Goal: Task Accomplishment & Management: Manage account settings

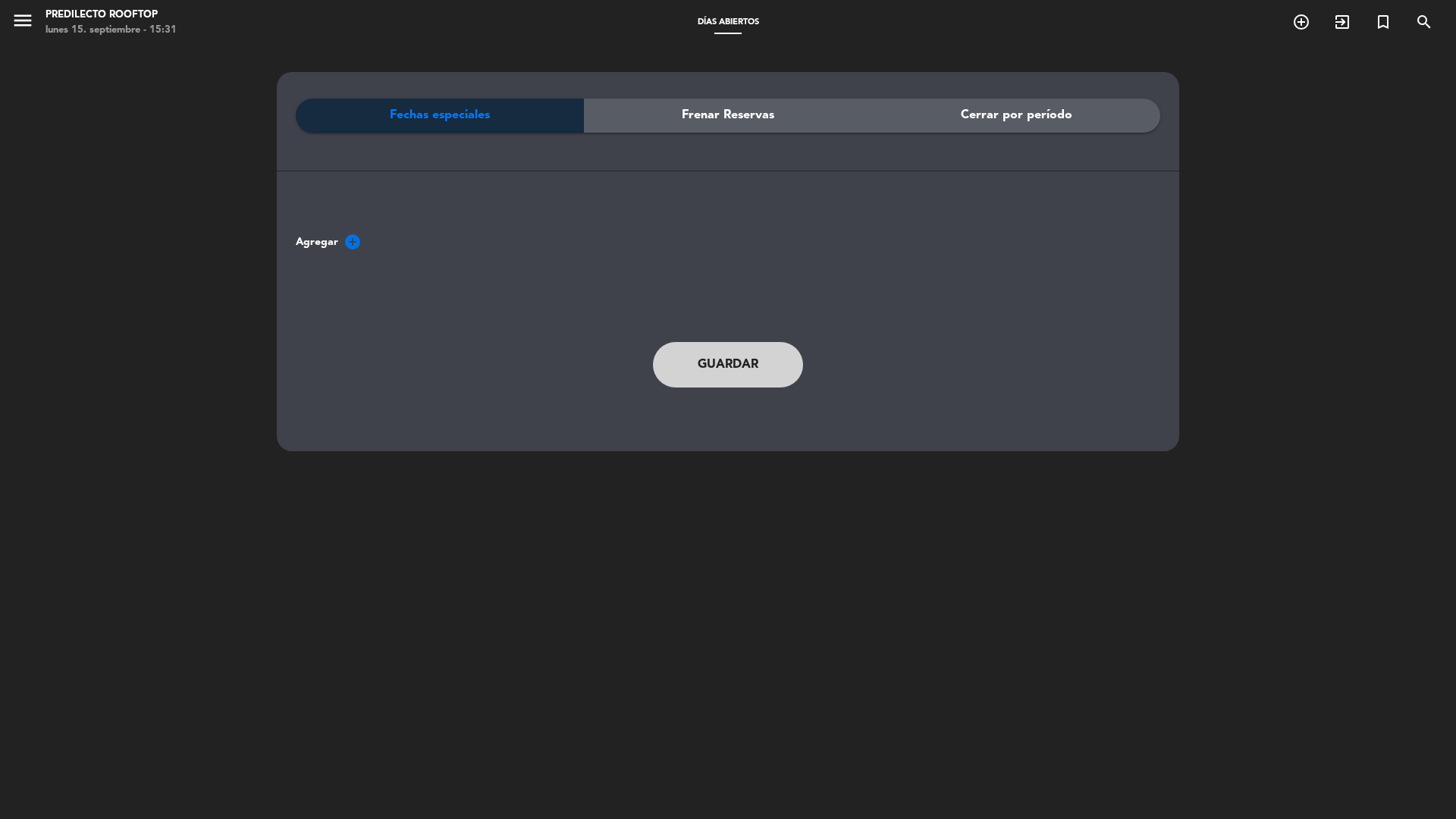
click at [987, 119] on span "Cerrar por período" at bounding box center [1017, 114] width 112 height 20
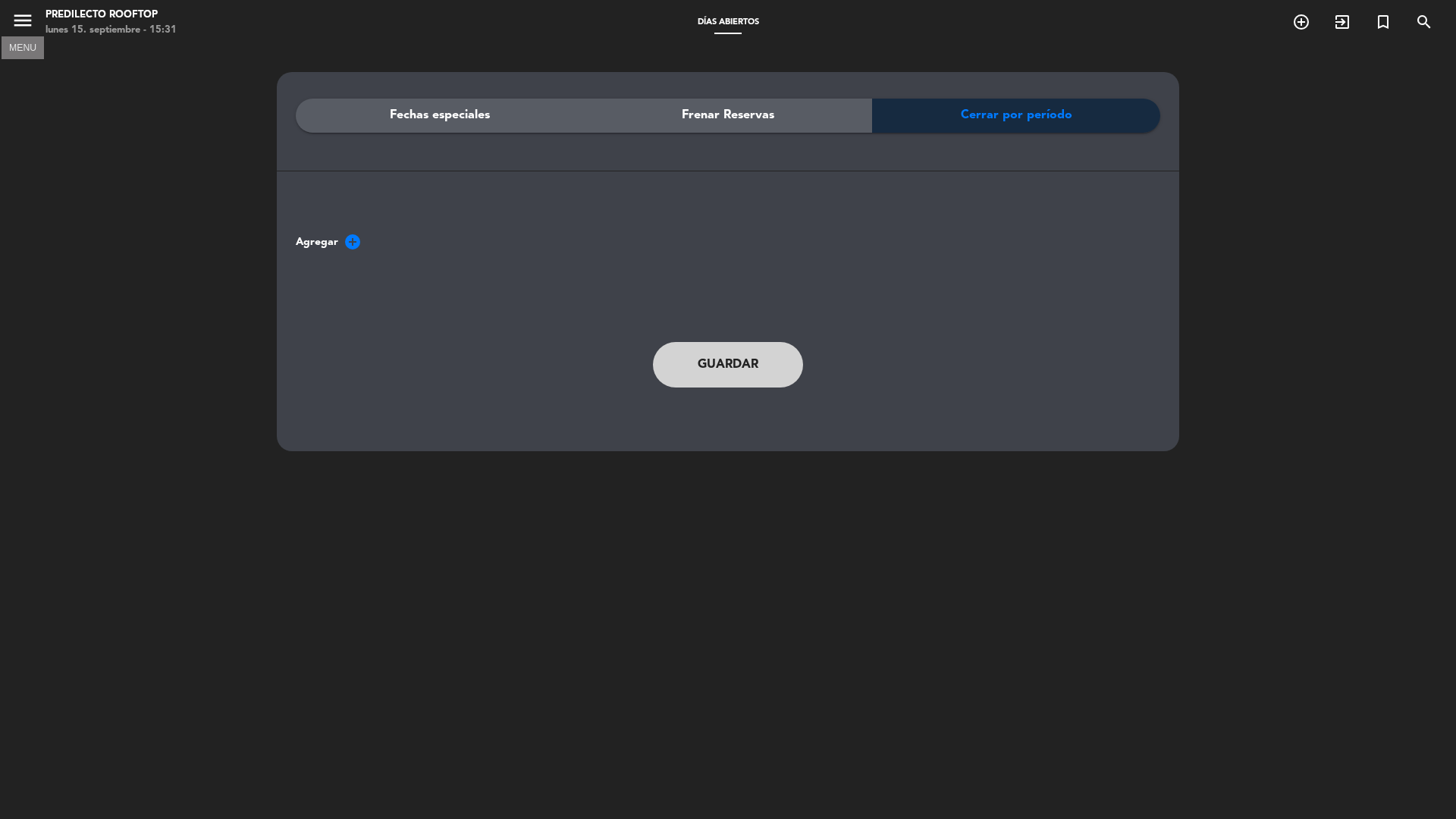
click at [12, 13] on icon "menu" at bounding box center [22, 20] width 22 height 22
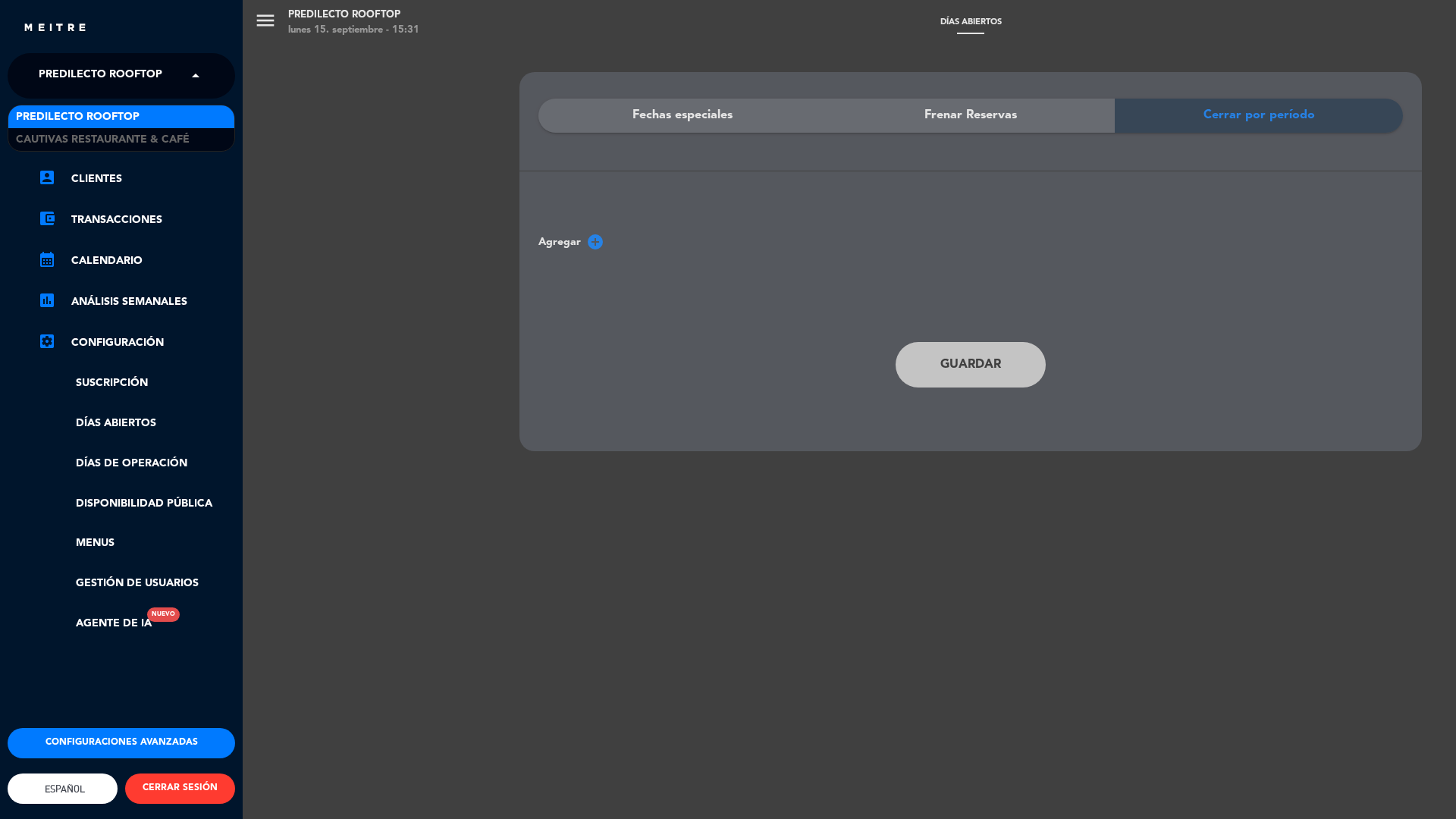
click at [121, 74] on span "Predilecto Rooftop" at bounding box center [100, 75] width 124 height 32
click at [122, 139] on span "Cautivas Restaurante & Café" at bounding box center [102, 140] width 174 height 18
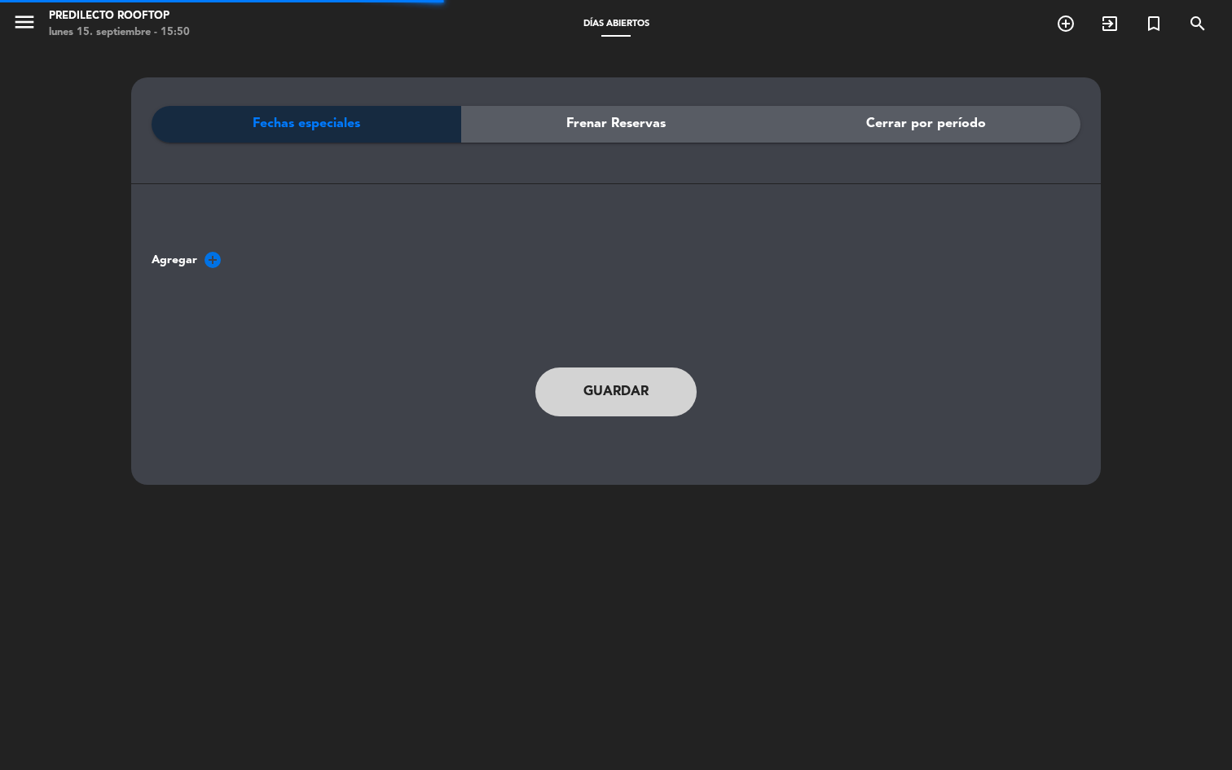
click at [953, 124] on span "Cerrar por período" at bounding box center [926, 123] width 120 height 21
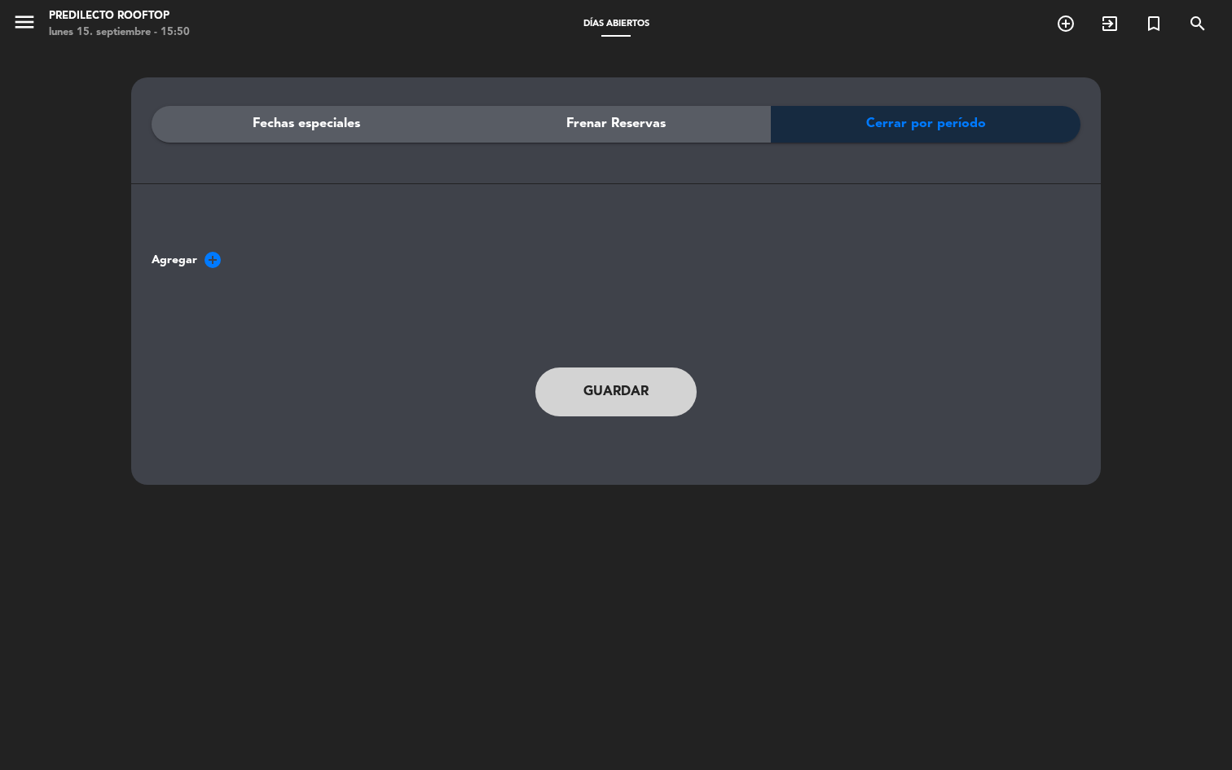
click at [650, 132] on span "Frenar Reservas" at bounding box center [616, 123] width 99 height 21
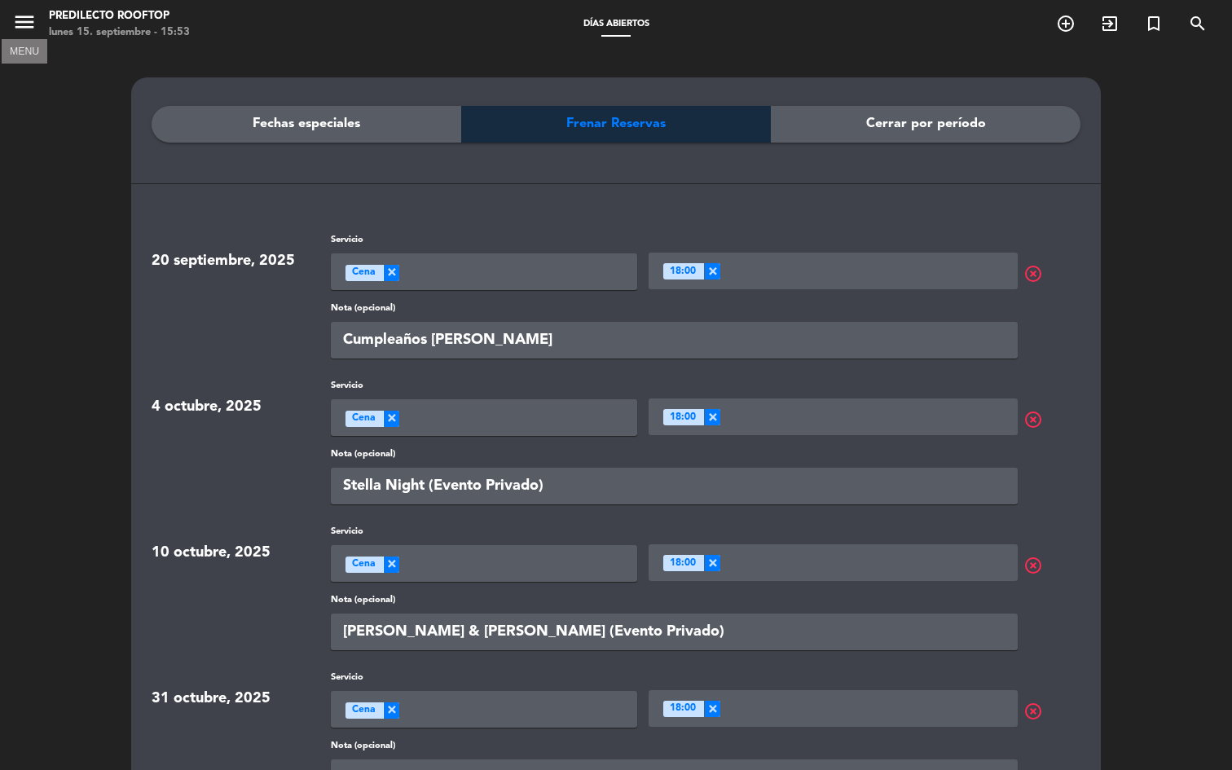
click at [29, 29] on icon "menu" at bounding box center [24, 22] width 24 height 24
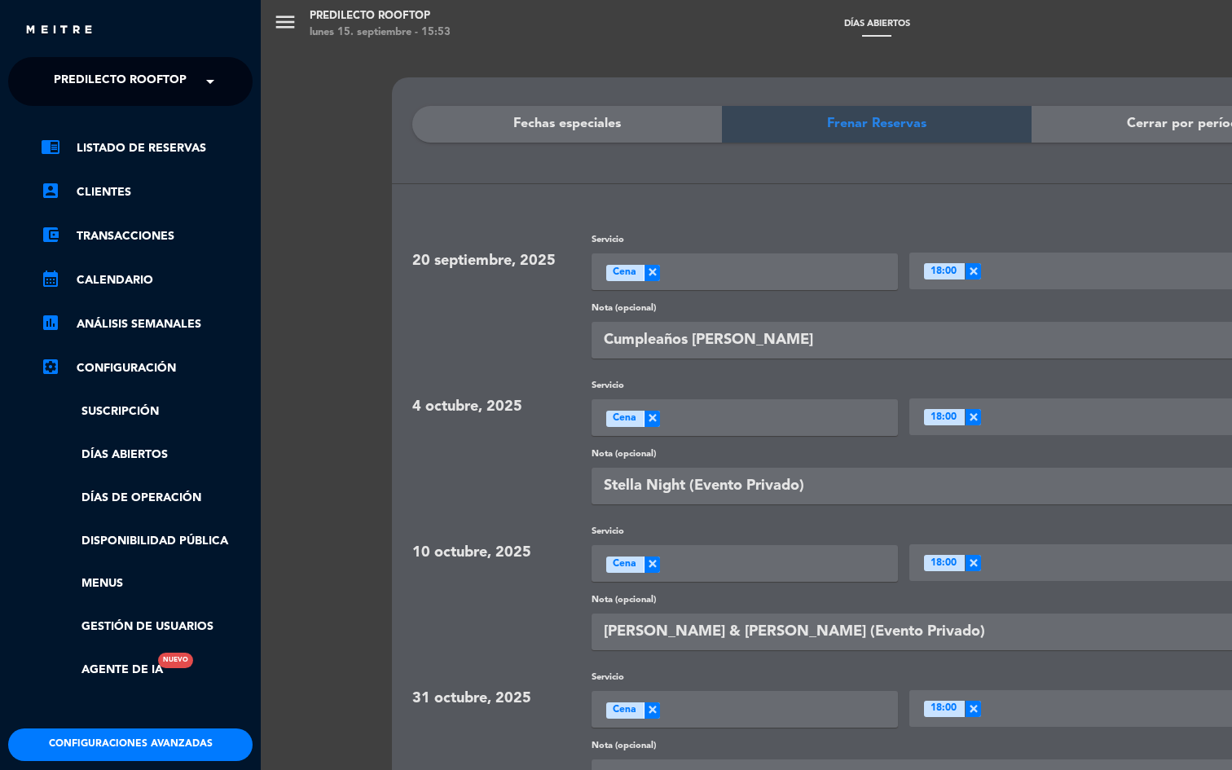
click at [98, 747] on button "Configuraciones avanzadas" at bounding box center [130, 745] width 245 height 33
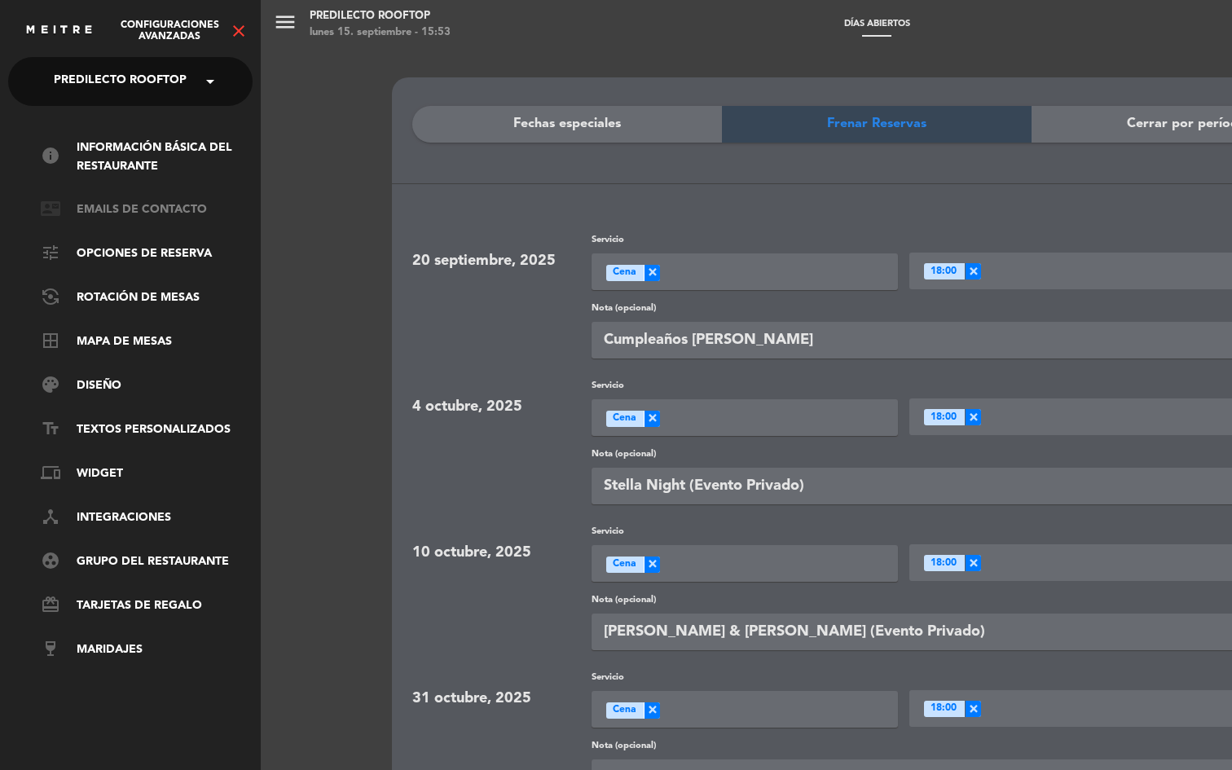
click at [116, 216] on link "contact_mail Emails de Contacto" at bounding box center [147, 211] width 212 height 20
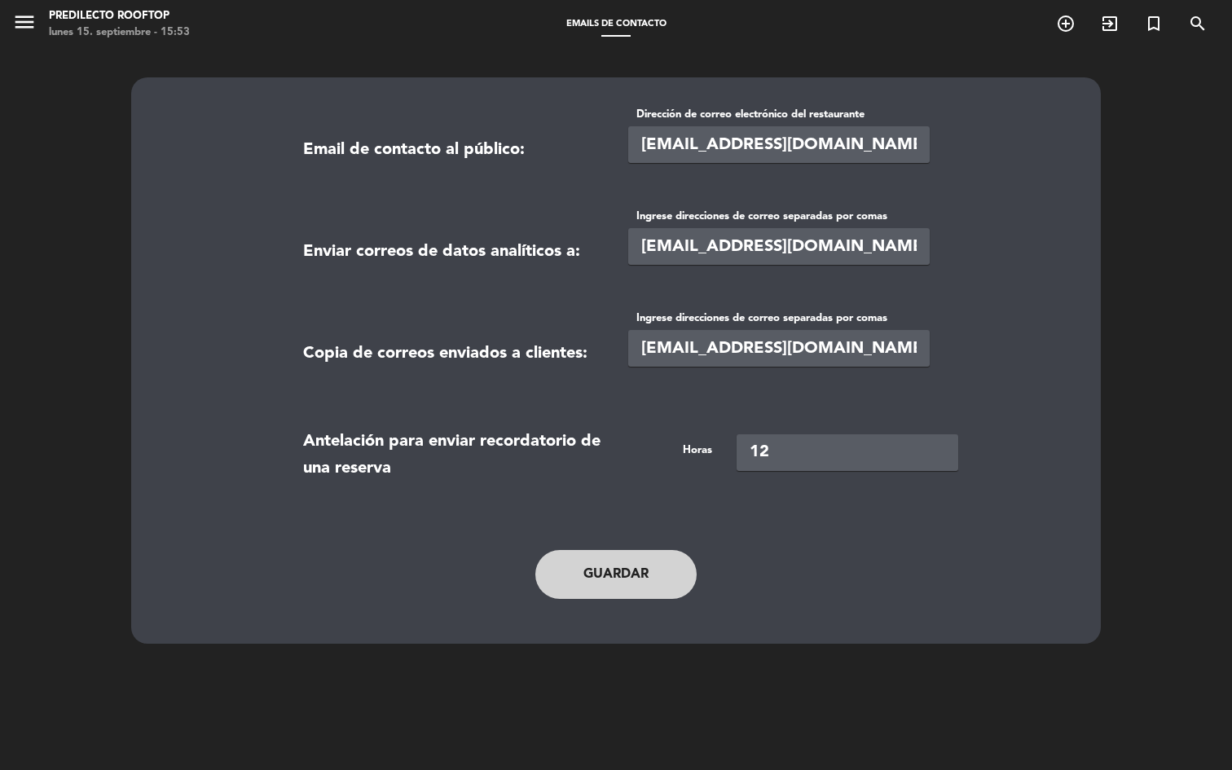
click at [611, 592] on button "Guardar" at bounding box center [616, 574] width 161 height 49
click at [28, 22] on icon "menu" at bounding box center [24, 22] width 24 height 24
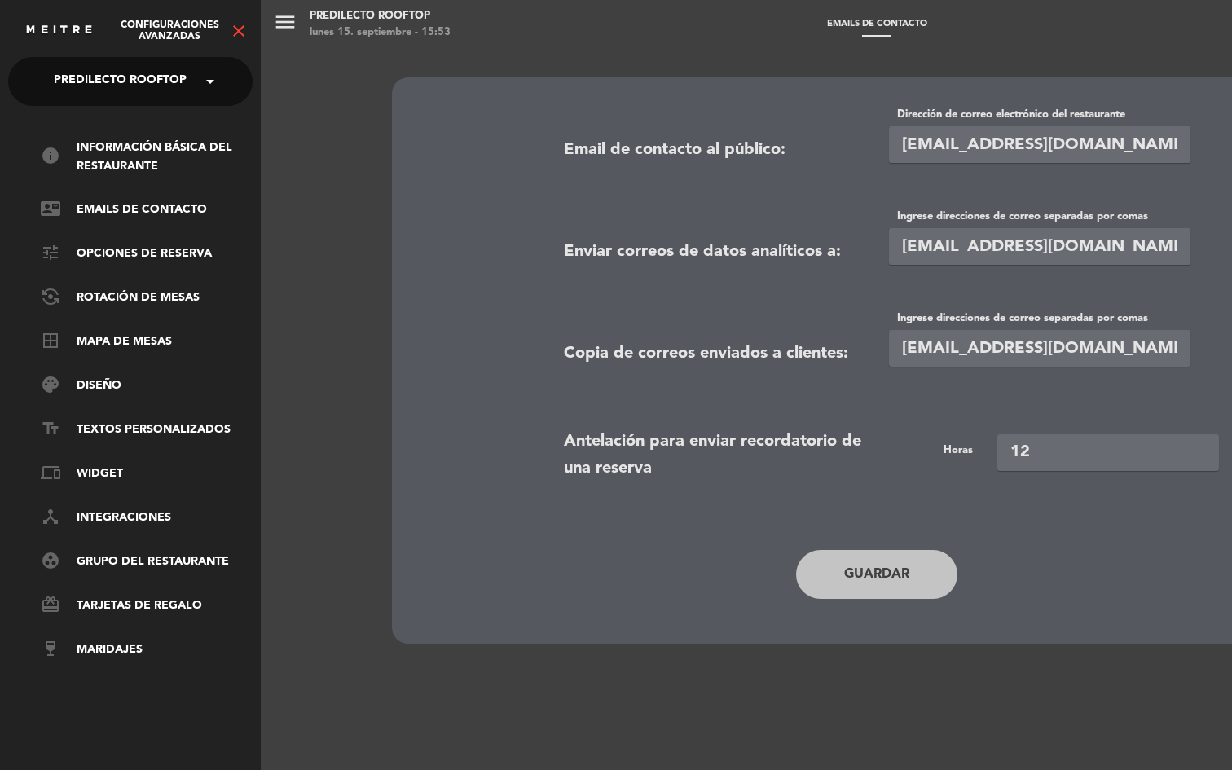
click at [240, 27] on icon "close" at bounding box center [239, 31] width 20 height 20
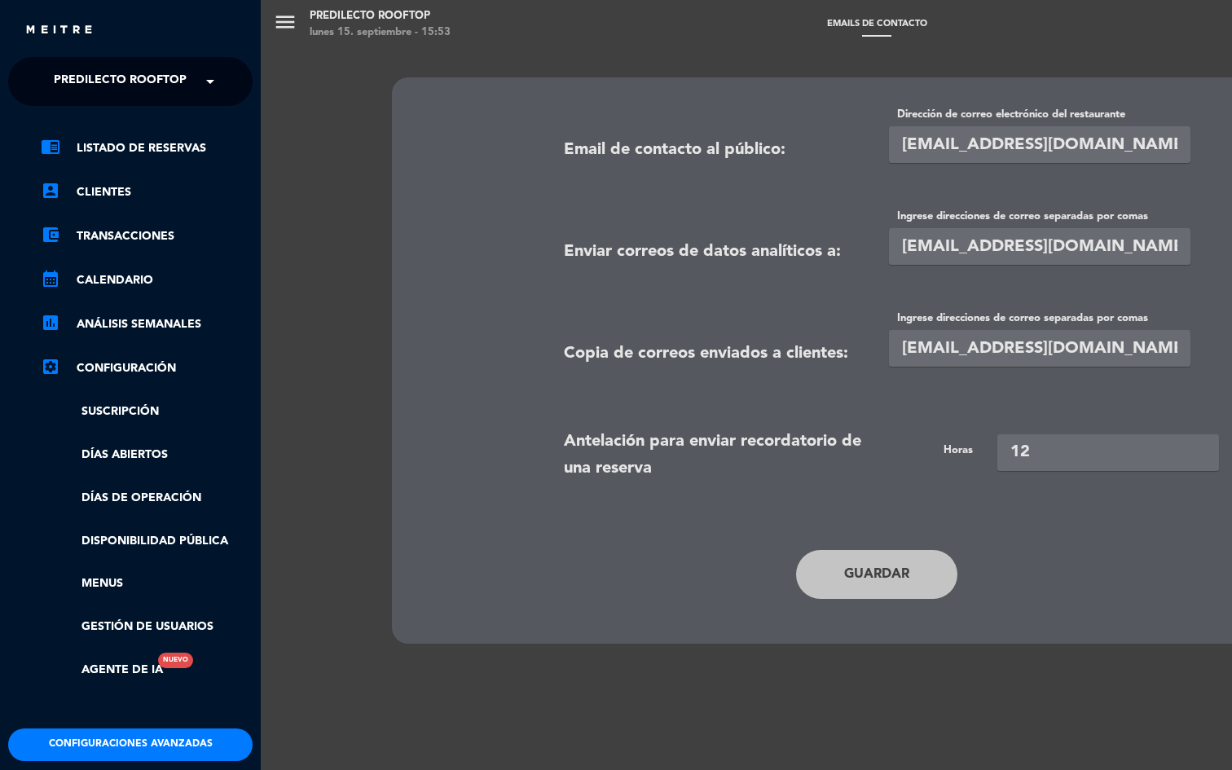
click at [78, 85] on span "Predilecto Rooftop" at bounding box center [120, 81] width 133 height 34
click at [73, 147] on span "Cautivas Restaurante & Café" at bounding box center [110, 150] width 187 height 19
type input "patriciomy@gmail.com"
type input "24"
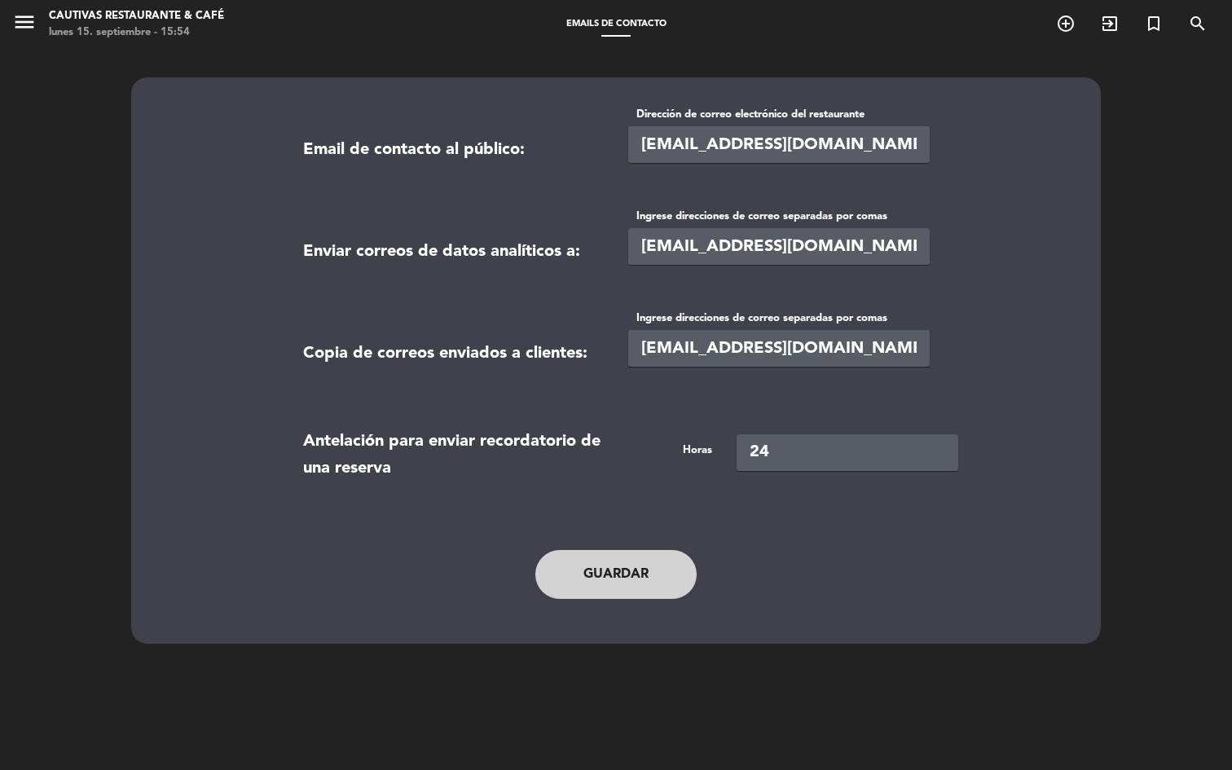
click at [611, 571] on button "Guardar" at bounding box center [616, 574] width 161 height 49
click at [553, 584] on button "Guardar" at bounding box center [616, 574] width 161 height 49
click at [601, 580] on button "Guardar" at bounding box center [616, 574] width 161 height 49
click at [25, 34] on button "menu" at bounding box center [24, 25] width 24 height 30
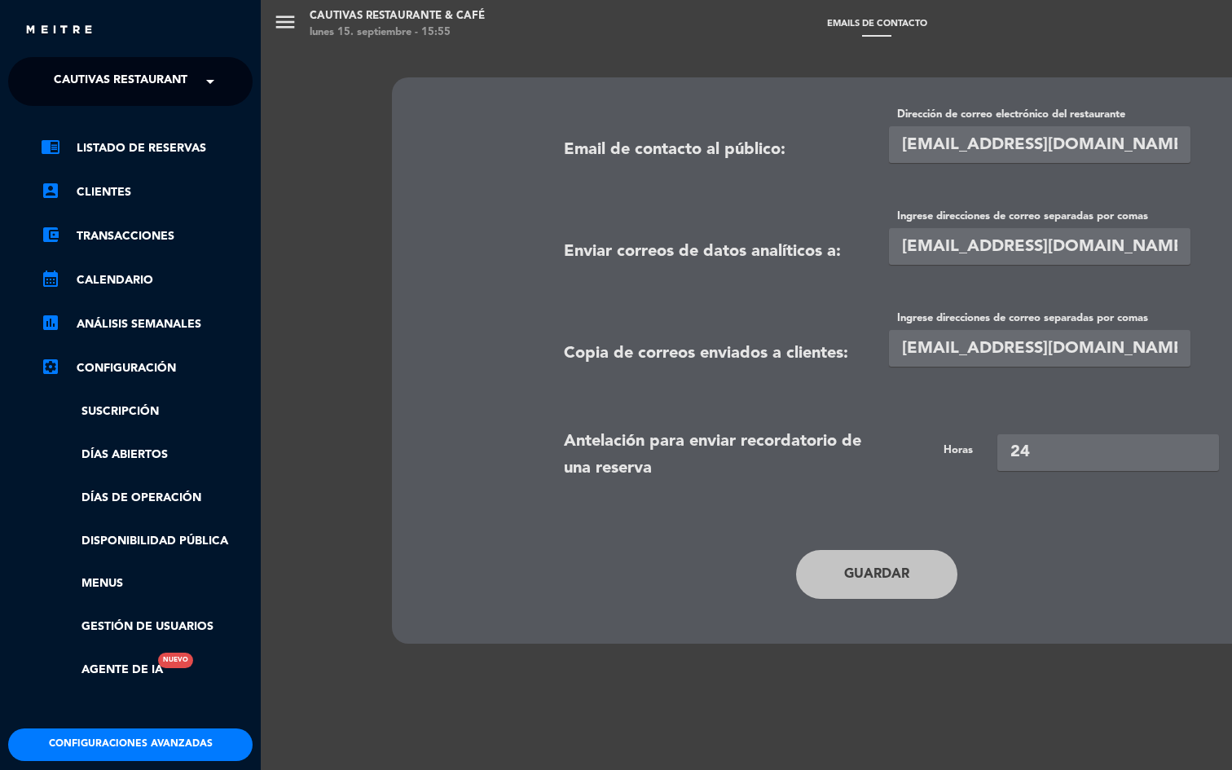
click at [114, 161] on ul "chrome_reader_mode Listado de Reservas account_box Clientes account_balance_wal…" at bounding box center [130, 409] width 245 height 541
click at [121, 144] on link "chrome_reader_mode Listado de Reservas" at bounding box center [147, 149] width 212 height 20
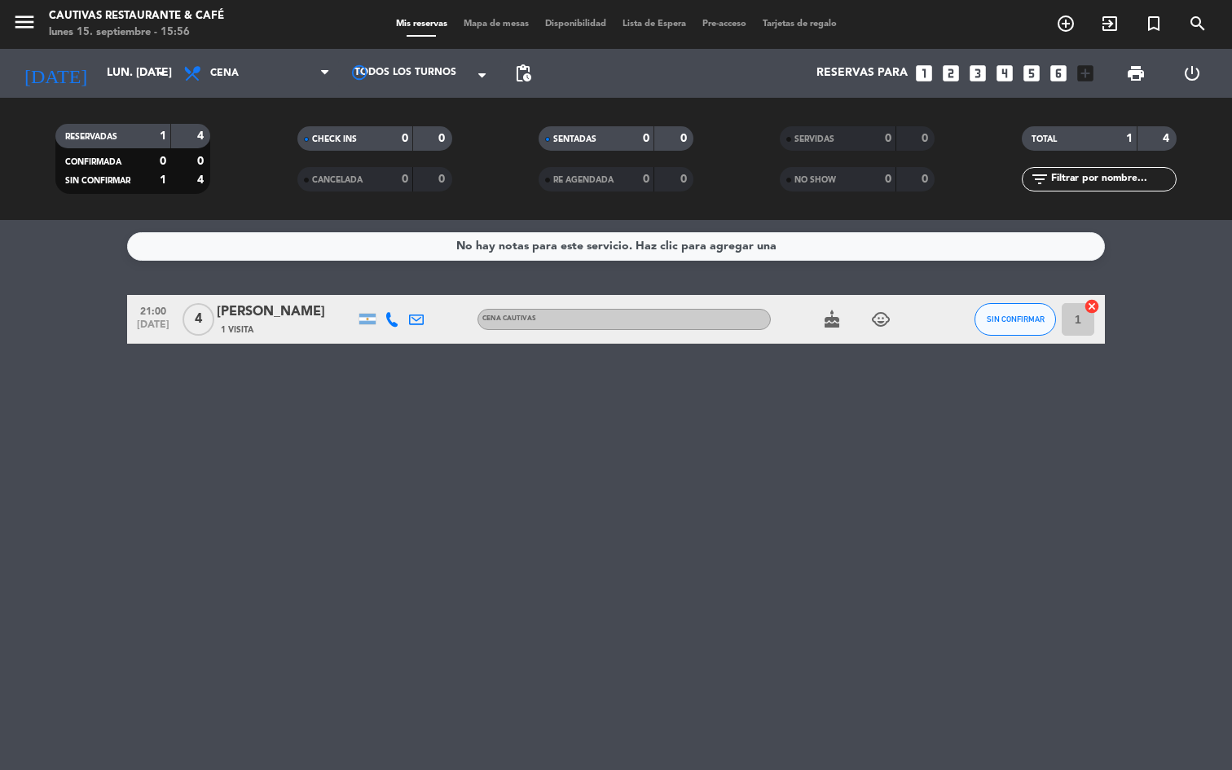
click at [38, 20] on span "menu" at bounding box center [30, 25] width 37 height 38
click at [30, 20] on icon "menu" at bounding box center [24, 22] width 24 height 24
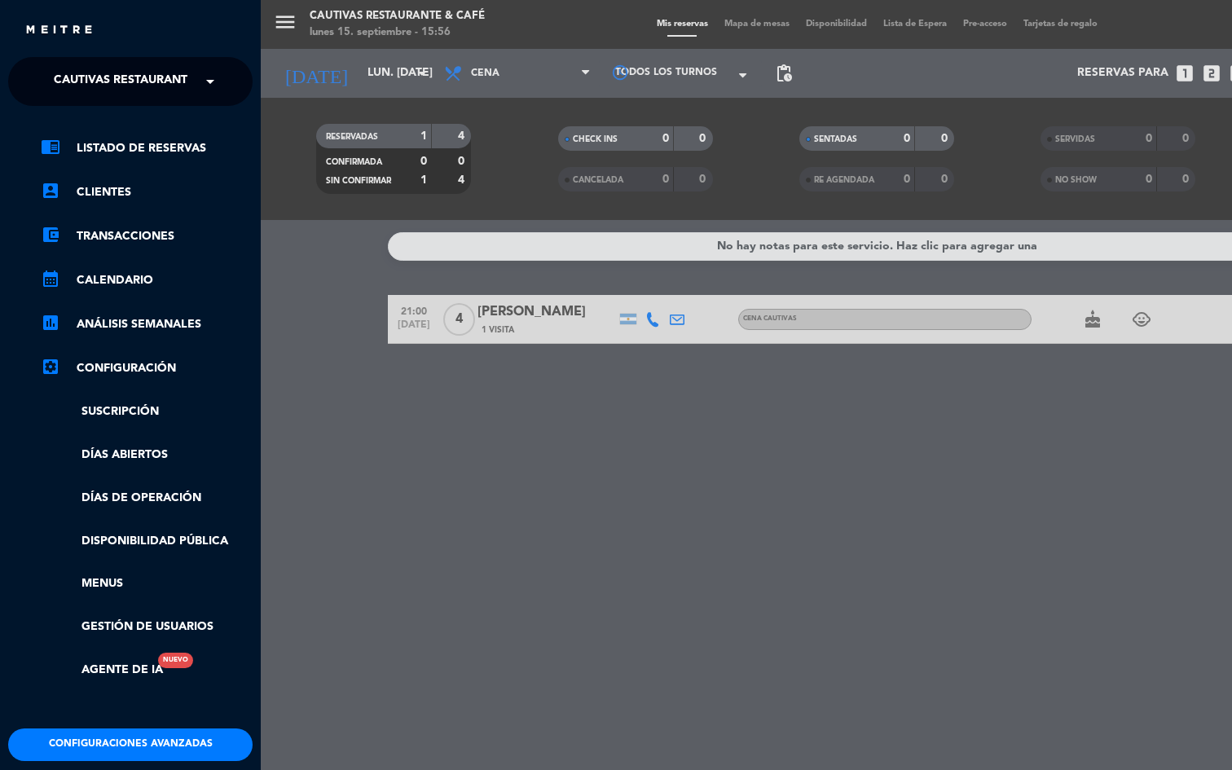
click at [364, 295] on div "menu Cautivas Restaurante & Café lunes 15. septiembre - 15:56 Mis reservas Mapa…" at bounding box center [877, 385] width 1232 height 770
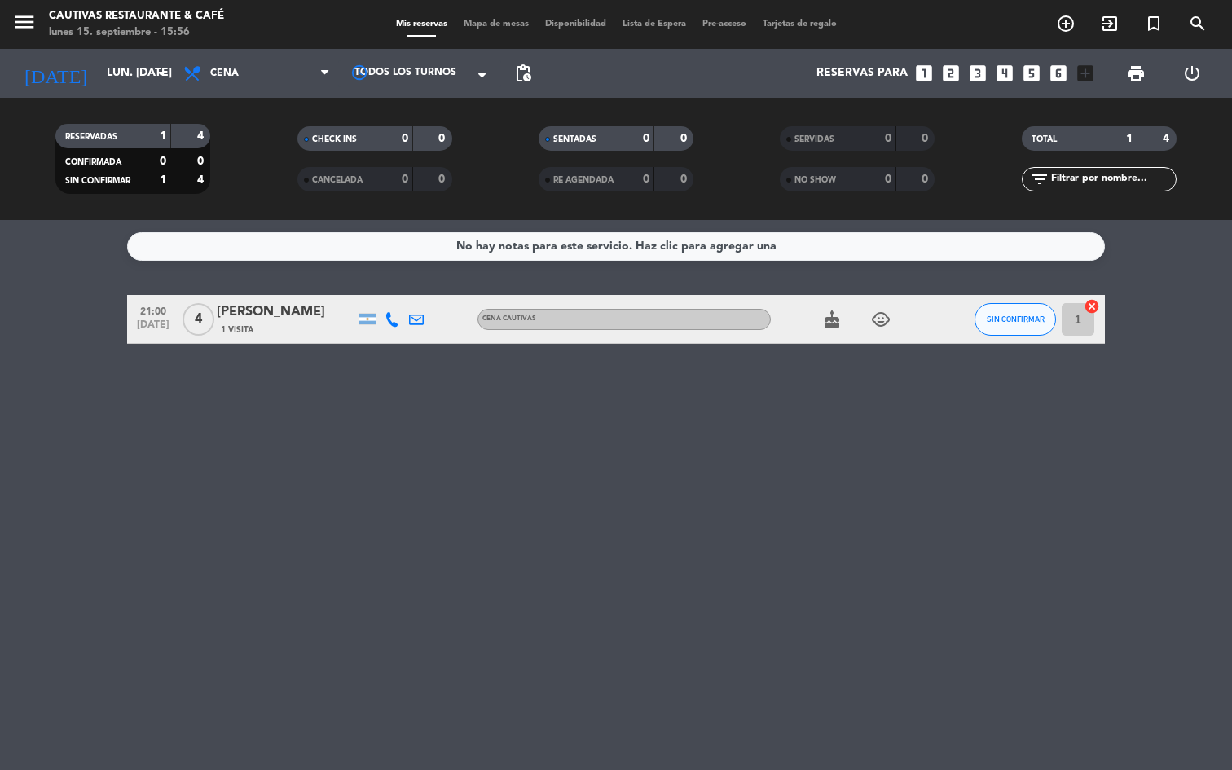
click at [10, 21] on div "menu Cautivas Restaurante & Café lunes 15. septiembre - 15:56" at bounding box center [154, 25] width 308 height 38
click at [26, 27] on icon "menu" at bounding box center [24, 22] width 24 height 24
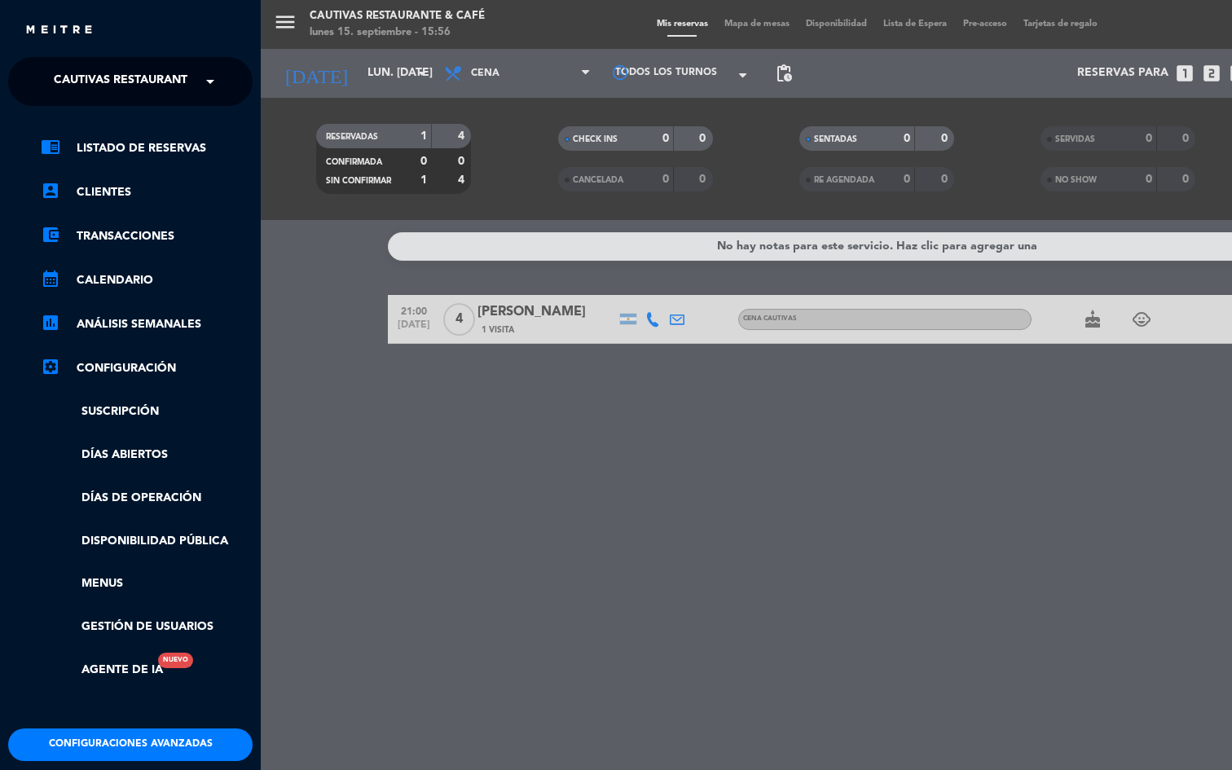
click at [101, 87] on span "Cautivas Restaurante & Café" at bounding box center [147, 81] width 187 height 34
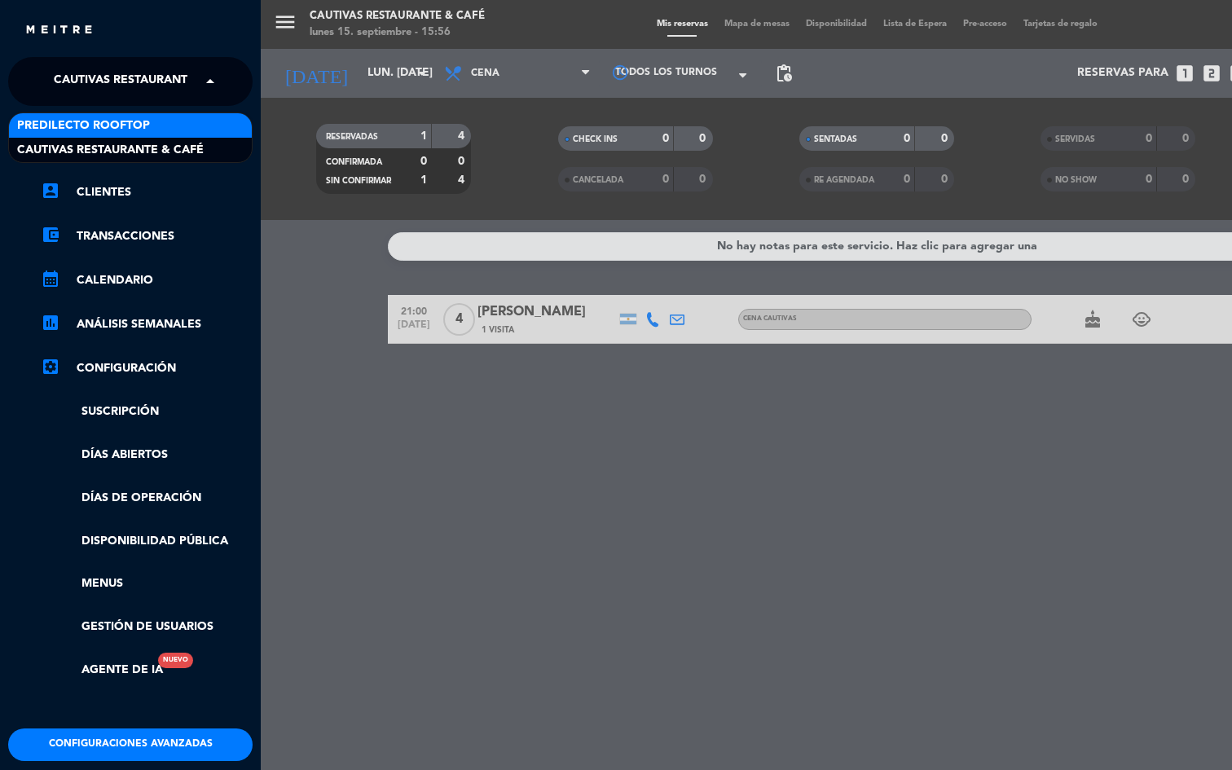
click at [114, 126] on span "Predilecto Rooftop" at bounding box center [83, 126] width 133 height 19
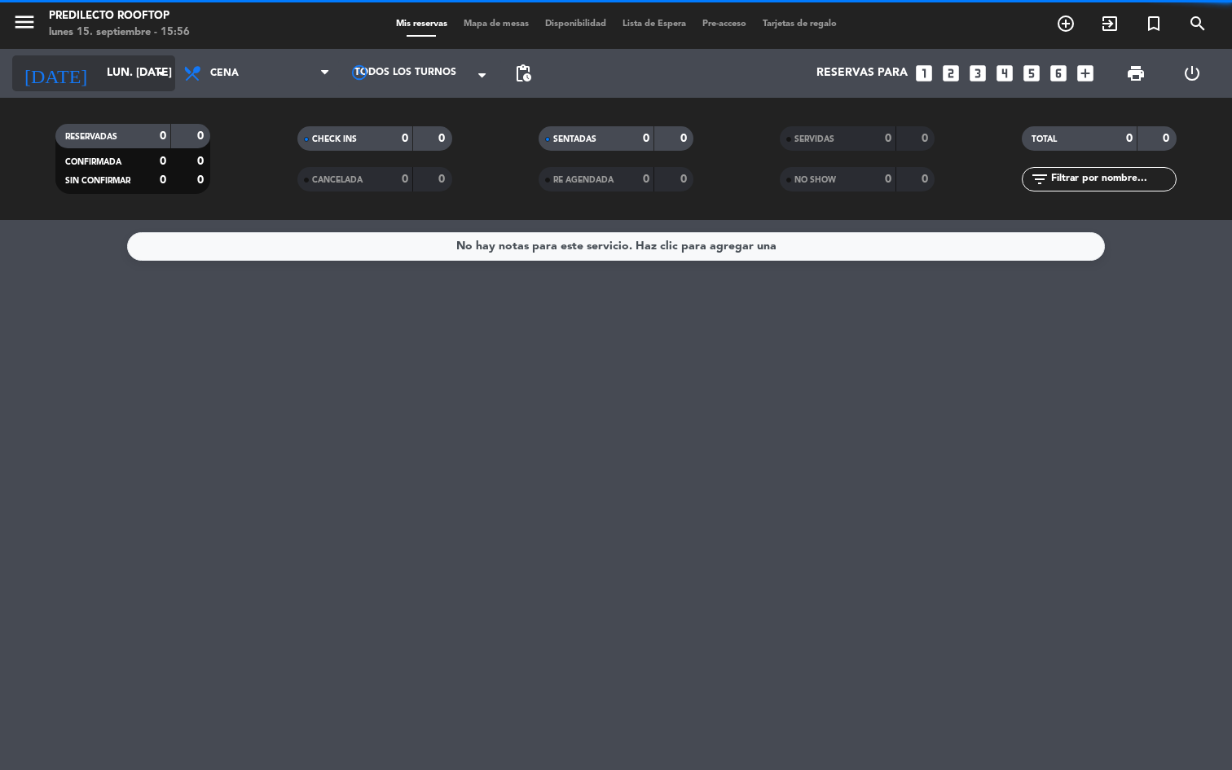
click at [131, 80] on input "lun. 15 sep." at bounding box center [176, 73] width 155 height 29
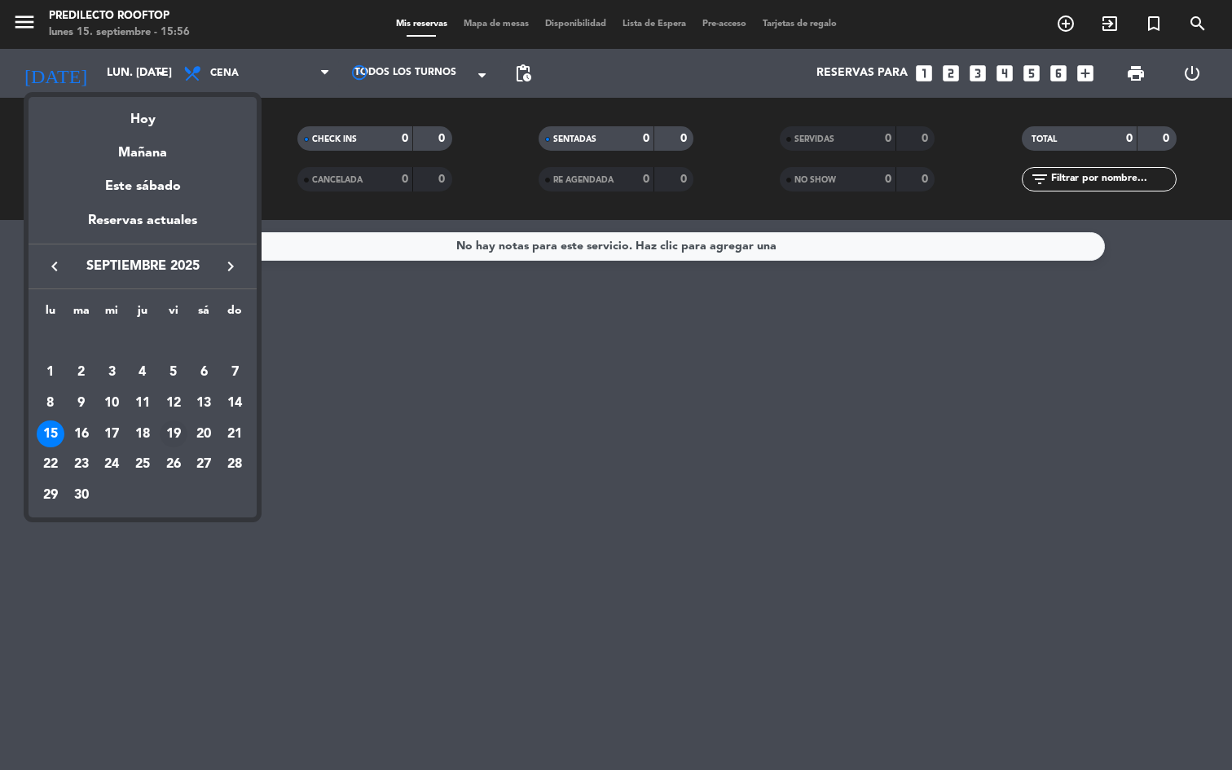
click at [179, 439] on div "19" at bounding box center [174, 435] width 28 height 28
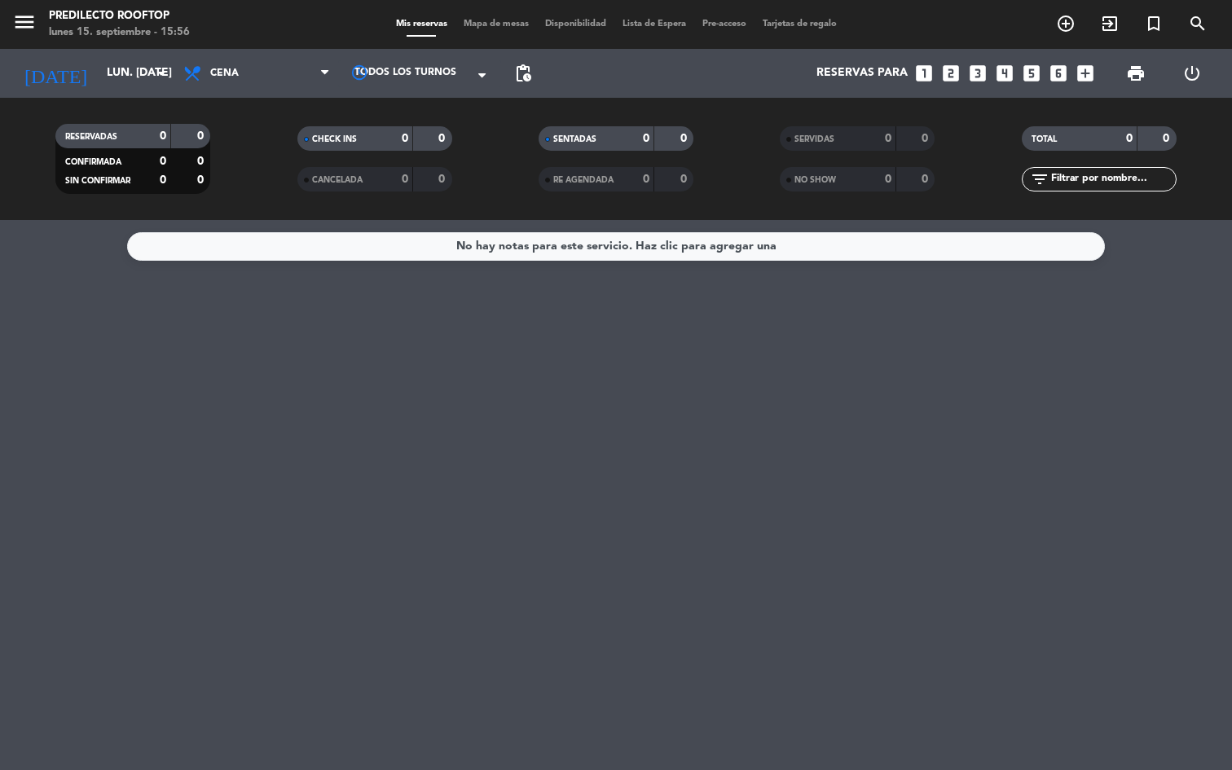
type input "vie. 19 sep."
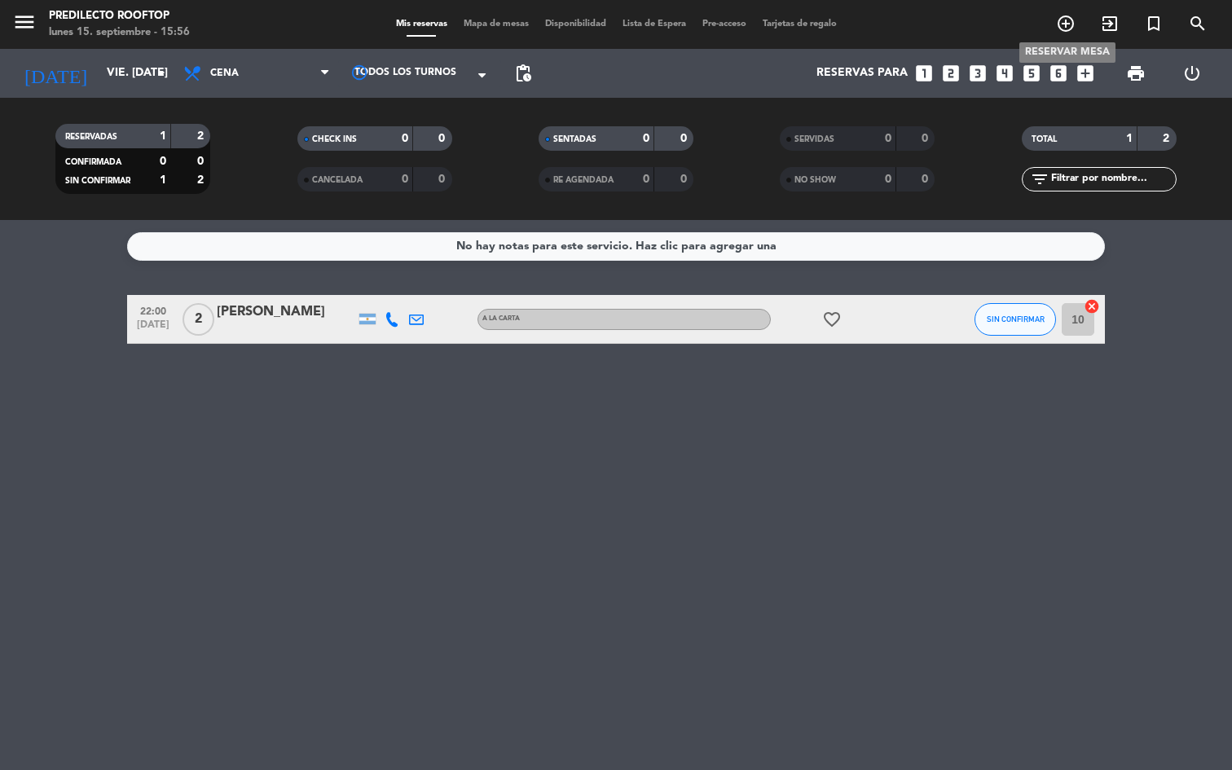
click at [1067, 23] on icon "add_circle_outline" at bounding box center [1066, 24] width 20 height 20
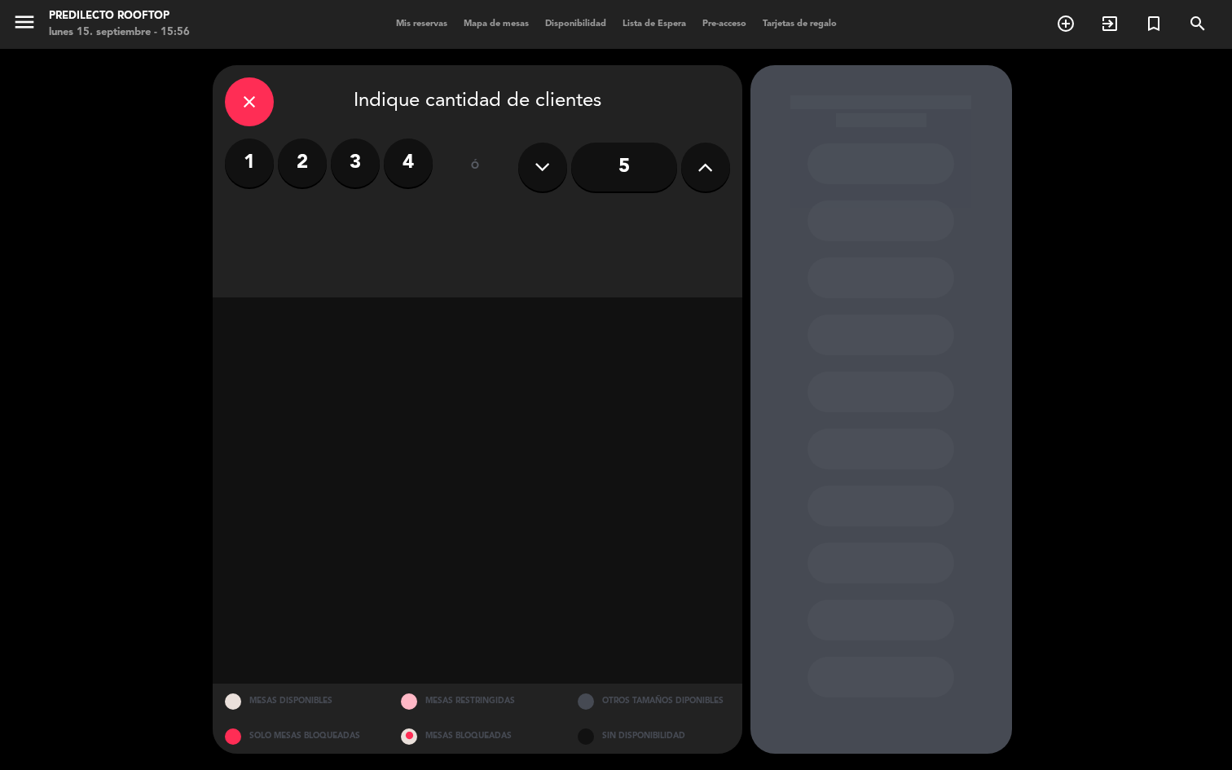
click at [298, 164] on label "2" at bounding box center [302, 163] width 49 height 49
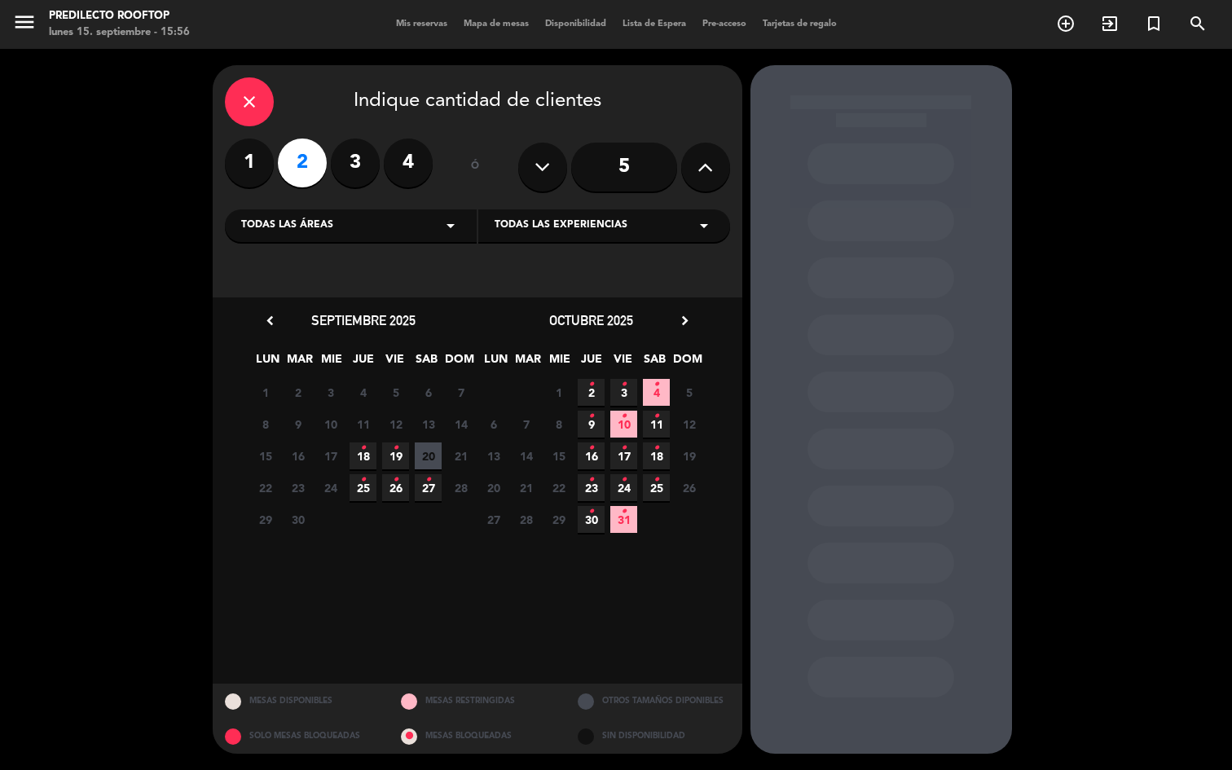
click at [374, 218] on div "Todas las áreas arrow_drop_down" at bounding box center [351, 225] width 252 height 33
click at [347, 266] on div "Predilecto" at bounding box center [350, 266] width 219 height 16
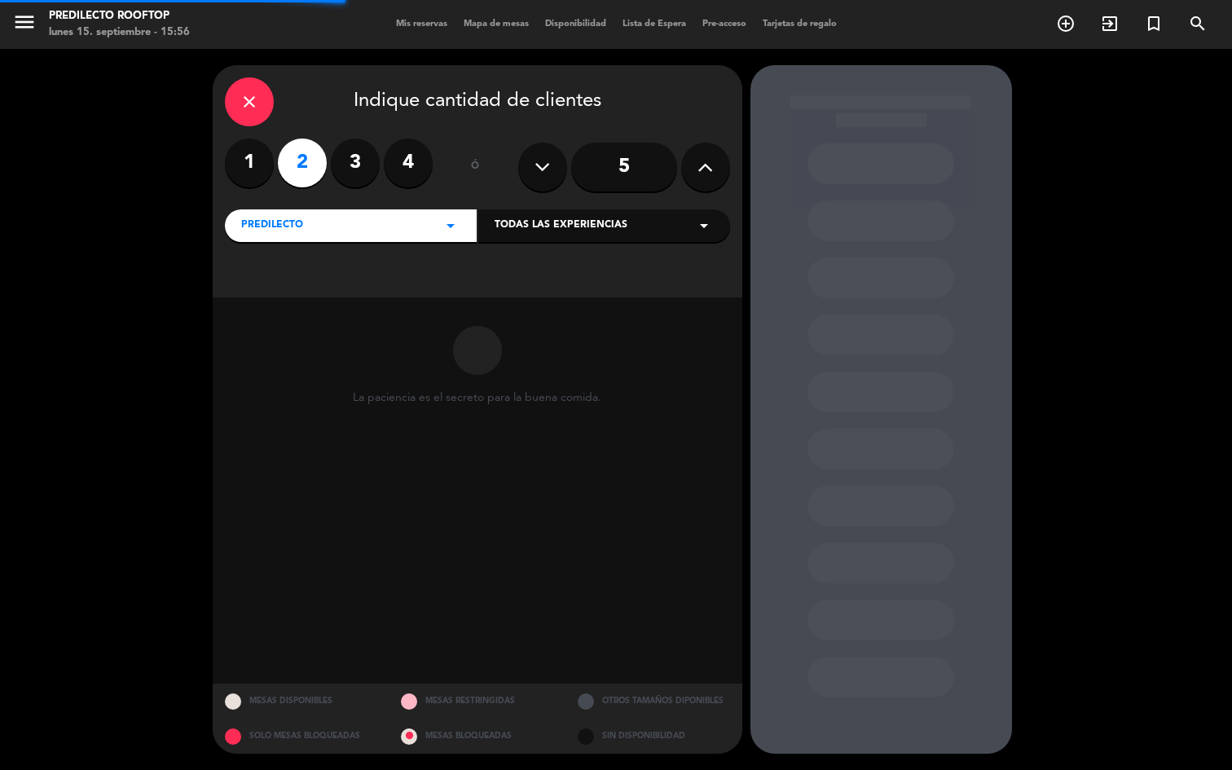
click at [643, 231] on div "Todas las experiencias arrow_drop_down" at bounding box center [604, 225] width 252 height 33
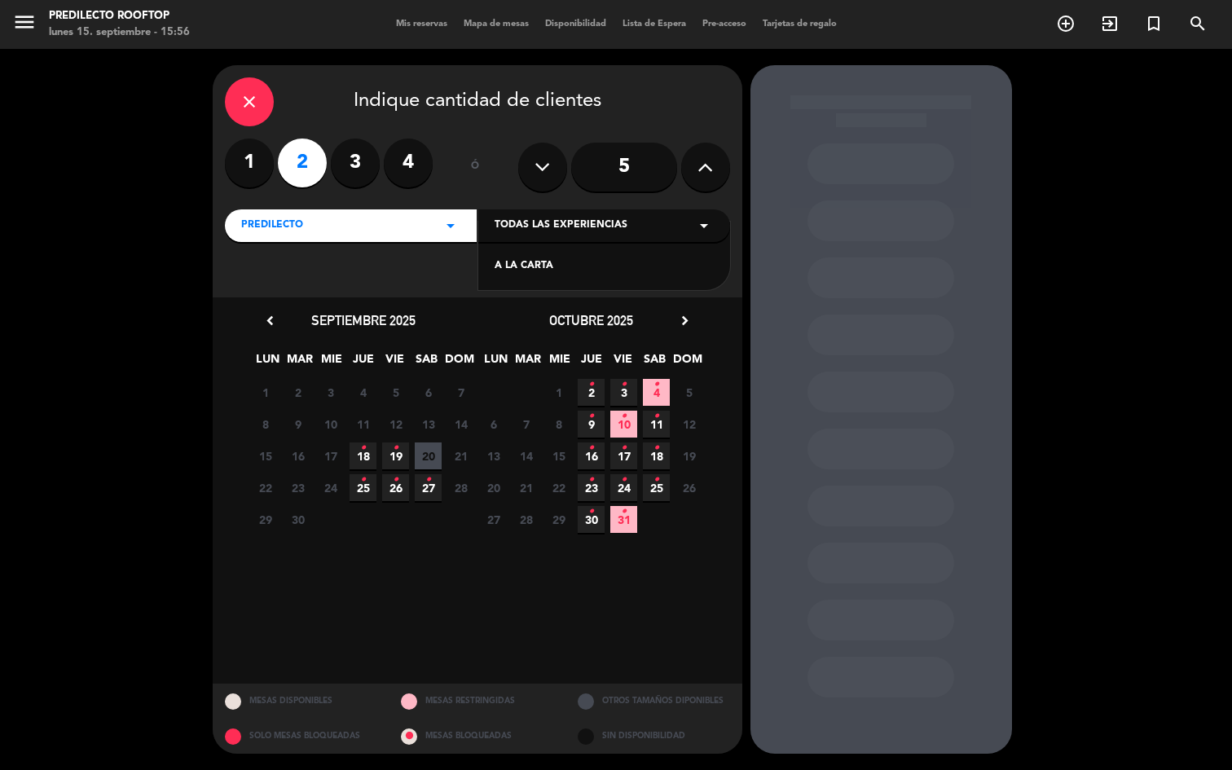
click at [624, 265] on div "A LA CARTA" at bounding box center [604, 266] width 219 height 16
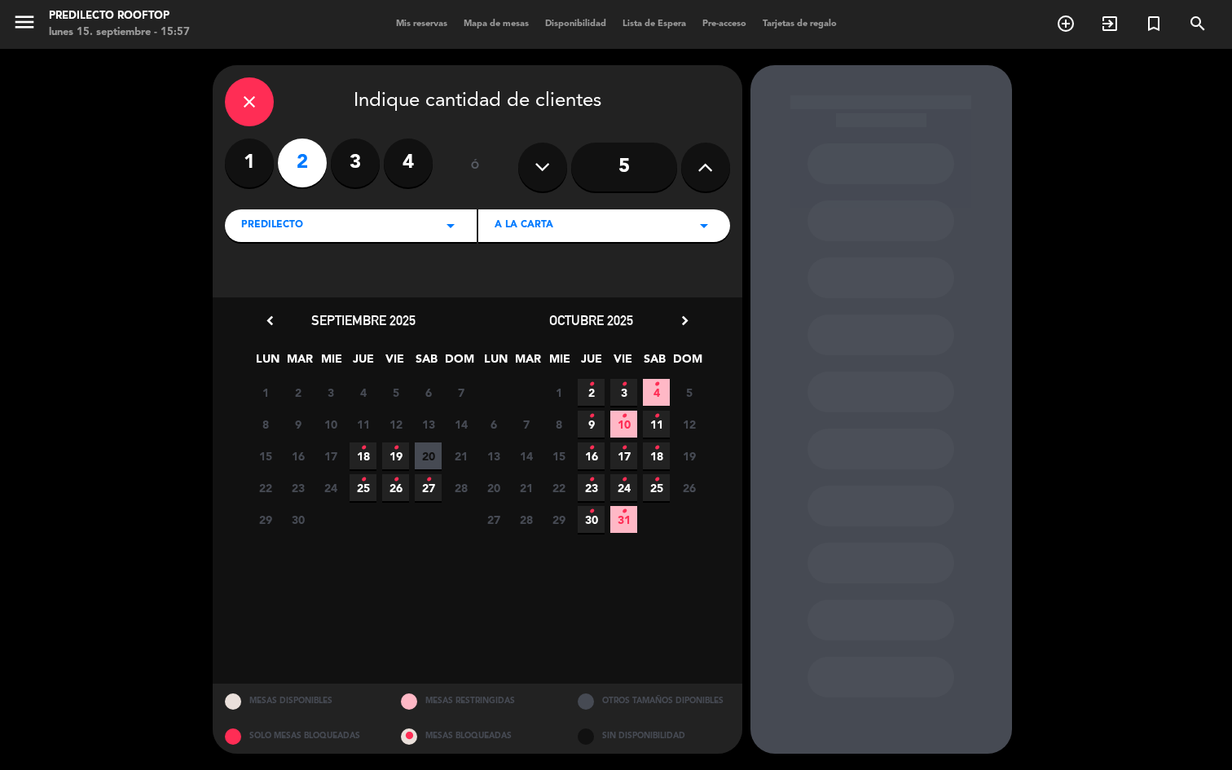
click at [396, 456] on icon "•" at bounding box center [396, 448] width 6 height 26
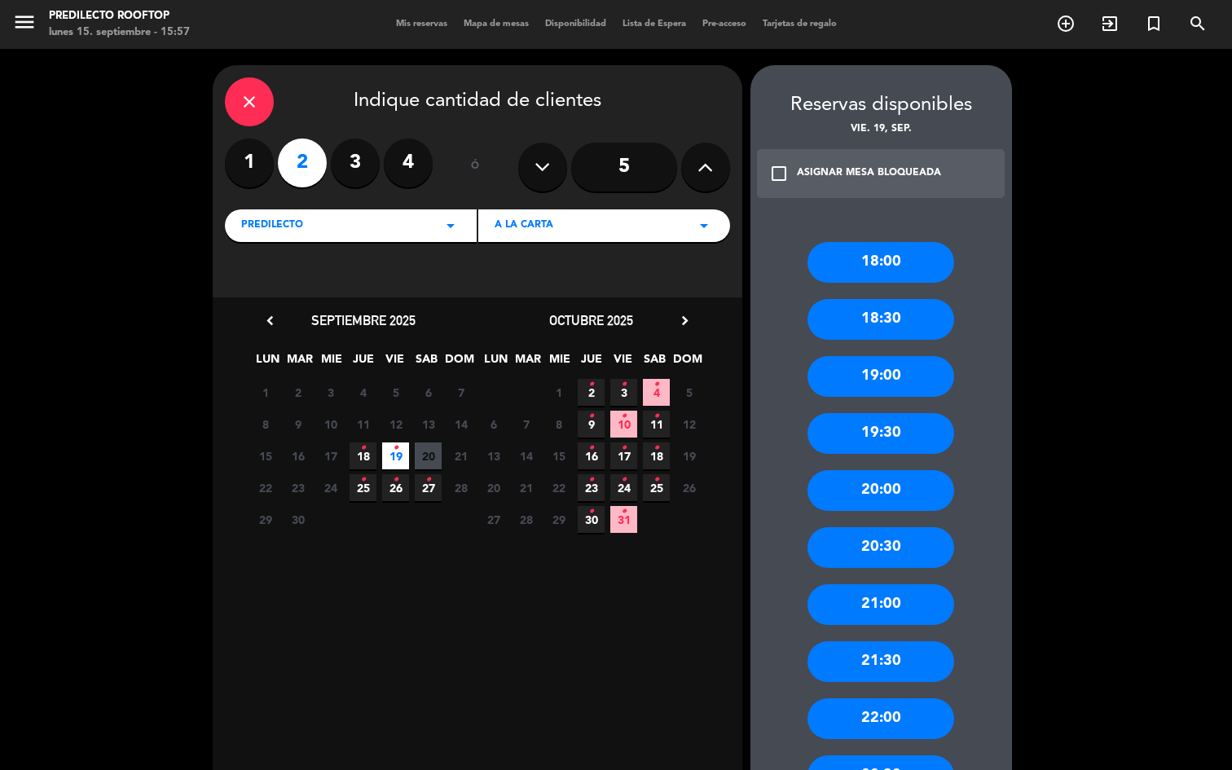
click at [878, 605] on div "21:00" at bounding box center [881, 604] width 147 height 41
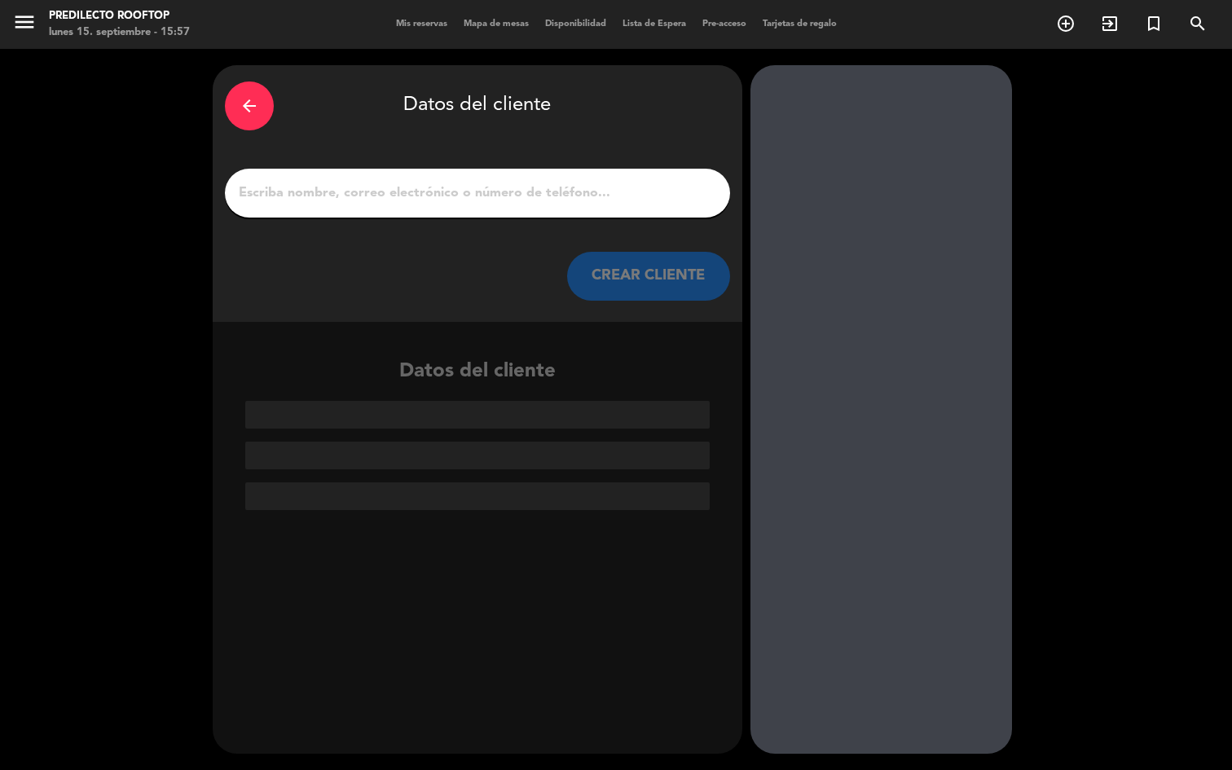
click at [459, 207] on div at bounding box center [477, 193] width 505 height 49
click at [456, 183] on input "1" at bounding box center [477, 193] width 481 height 23
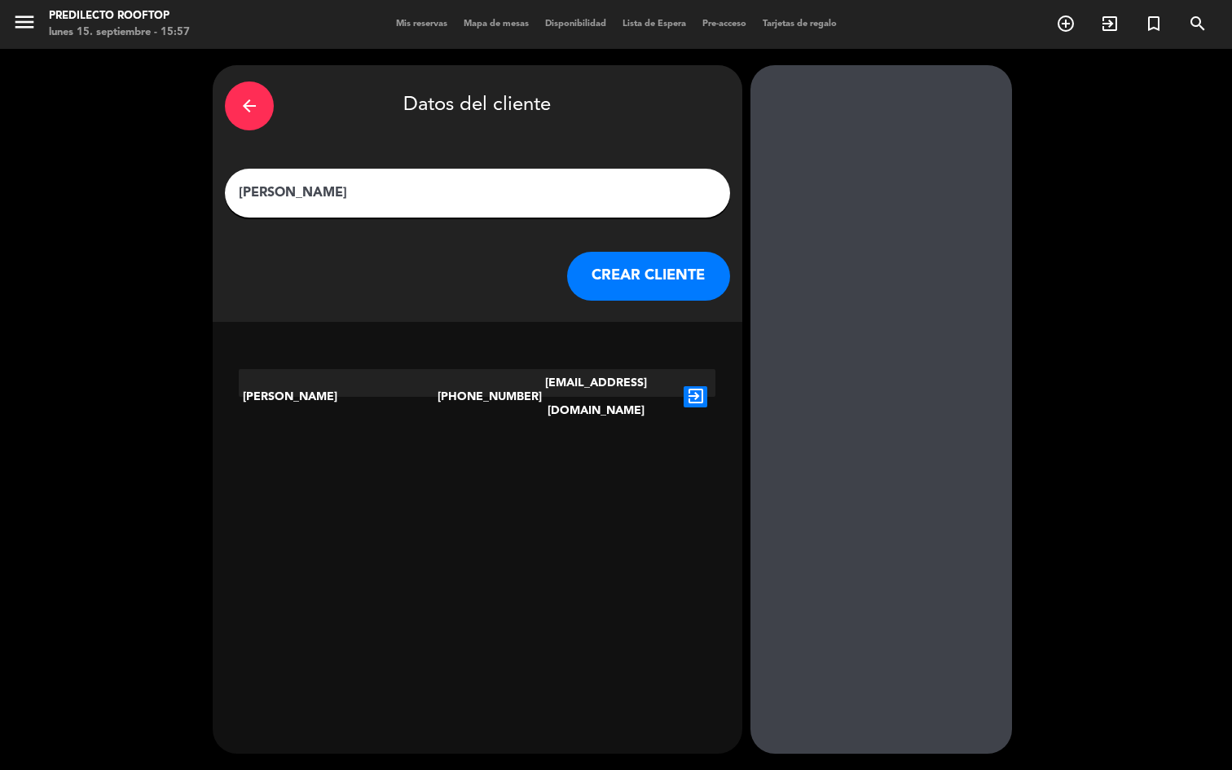
type input "Juan Pablo Demonte"
click at [698, 386] on icon "exit_to_app" at bounding box center [696, 396] width 24 height 21
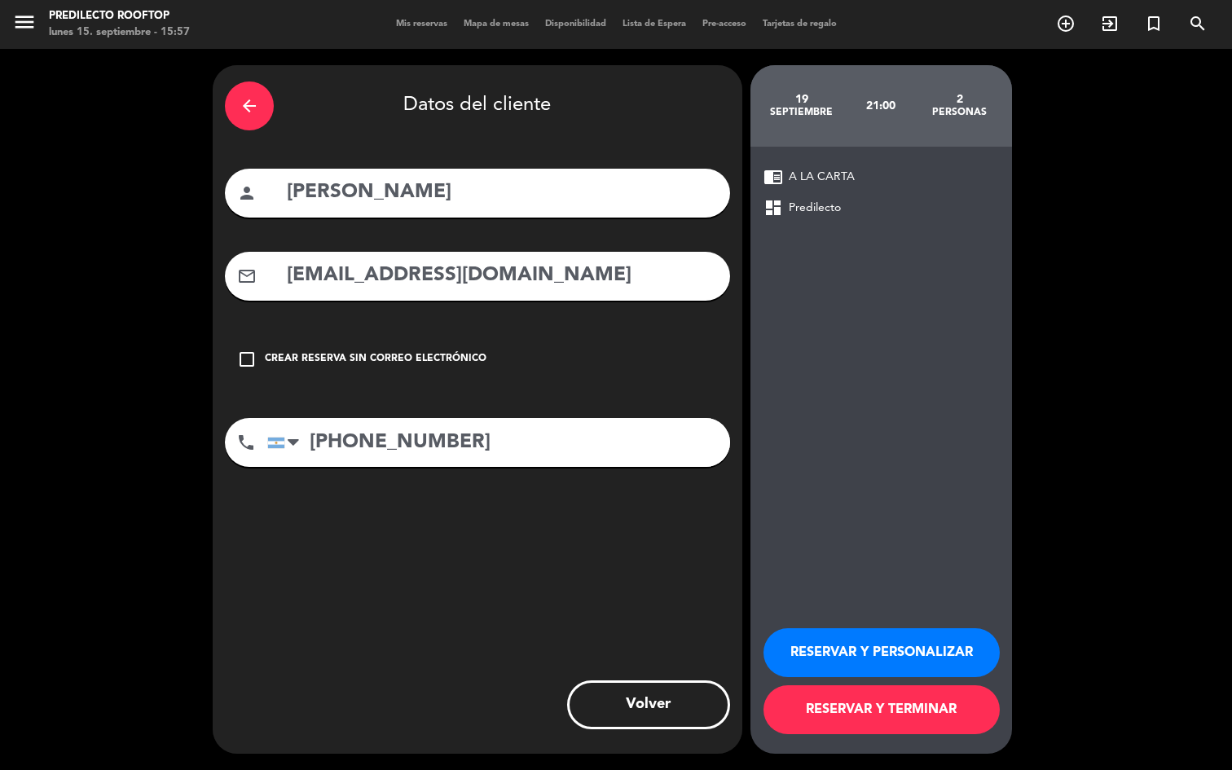
click at [849, 712] on button "RESERVAR Y TERMINAR" at bounding box center [882, 710] width 236 height 49
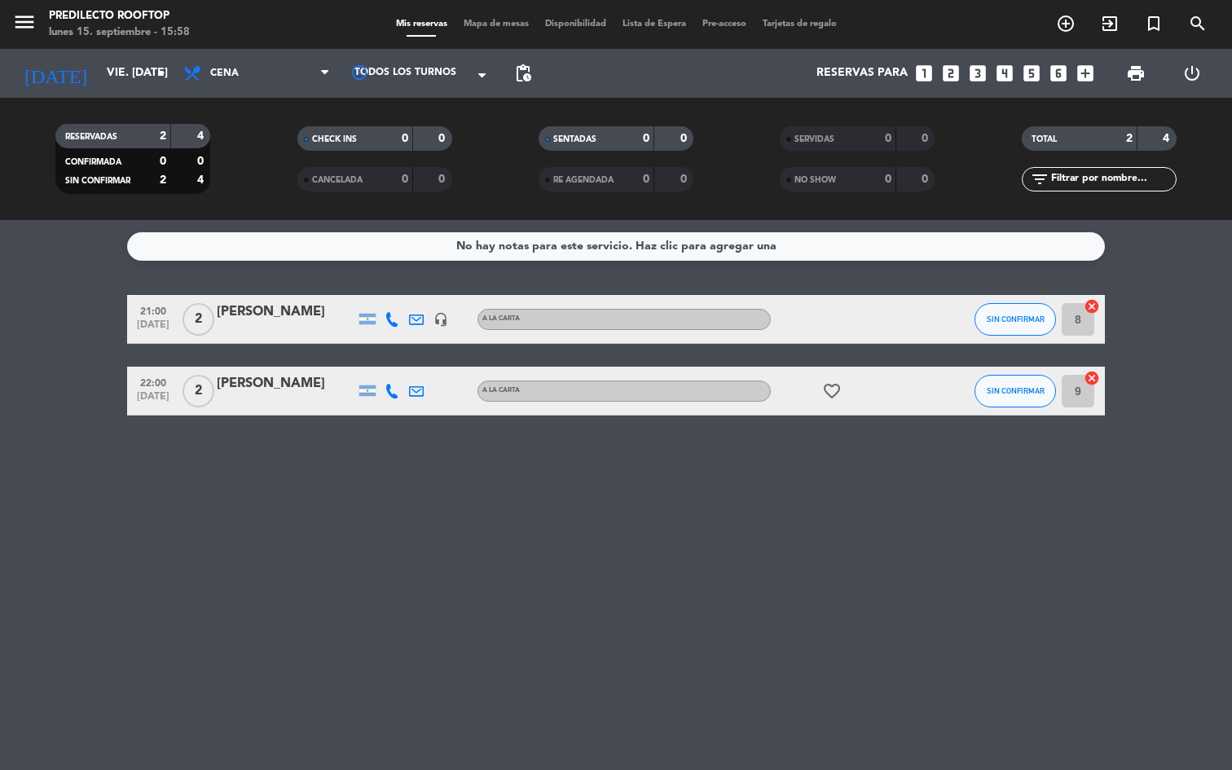
click at [589, 661] on div "No hay notas para este servicio. Haz clic para agregar una 21:00 sep. 19 2 Juan…" at bounding box center [616, 495] width 1232 height 550
click at [301, 307] on div "Juan Pablo demonte" at bounding box center [286, 312] width 139 height 21
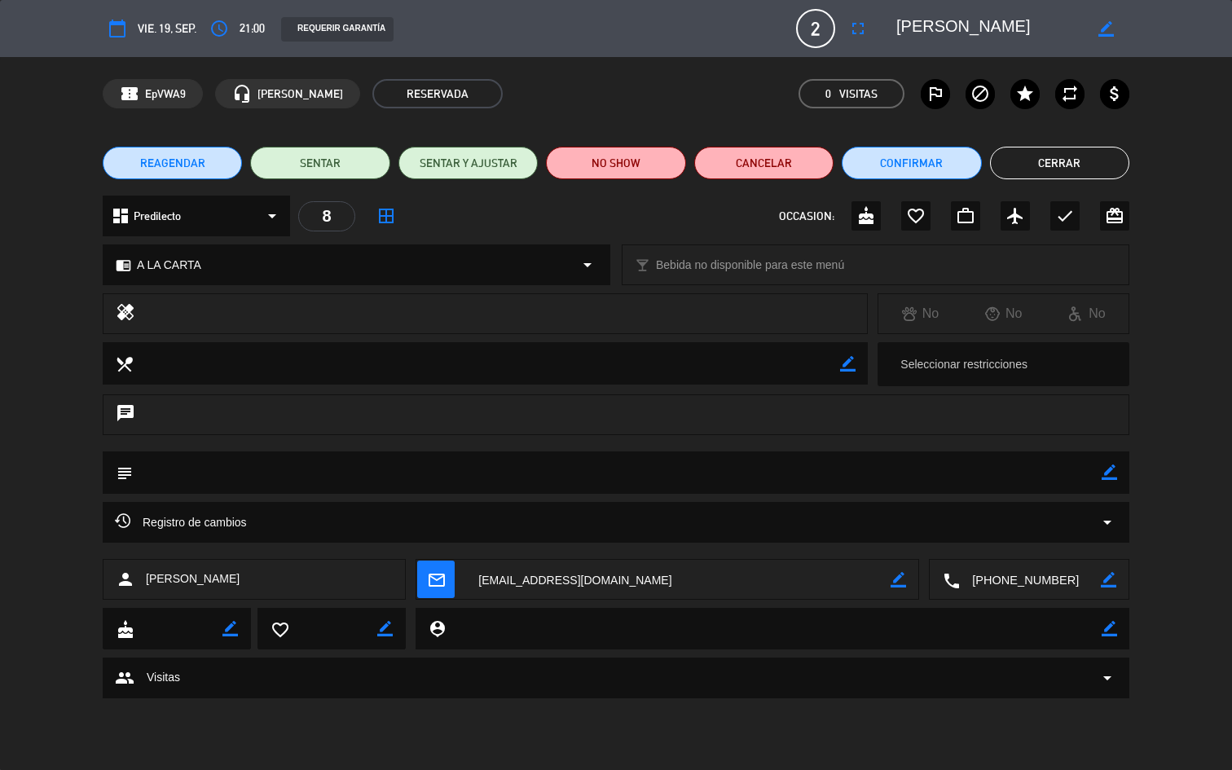
click at [200, 584] on span "Juan Pablo demonte" at bounding box center [193, 579] width 94 height 19
click at [1093, 165] on button "Cerrar" at bounding box center [1059, 163] width 139 height 33
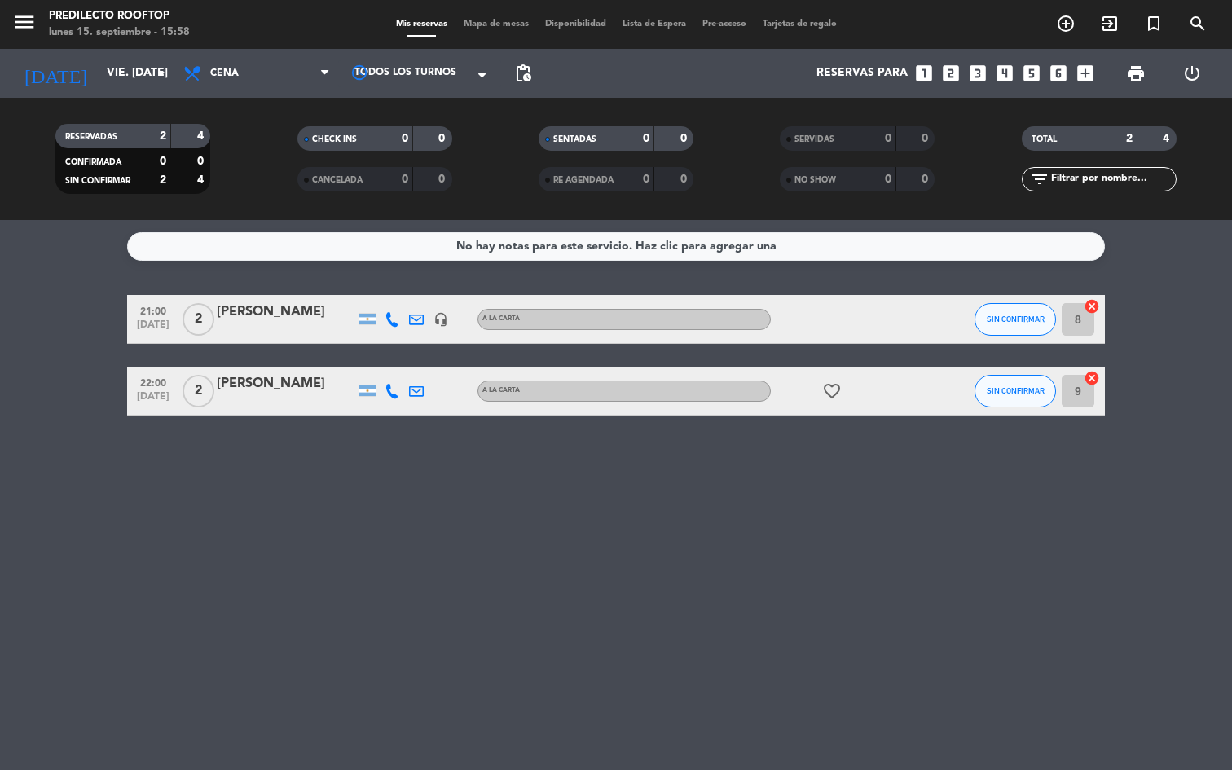
click at [910, 655] on div "No hay notas para este servicio. Haz clic para agregar una 21:00 sep. 19 2 Juan…" at bounding box center [616, 495] width 1232 height 550
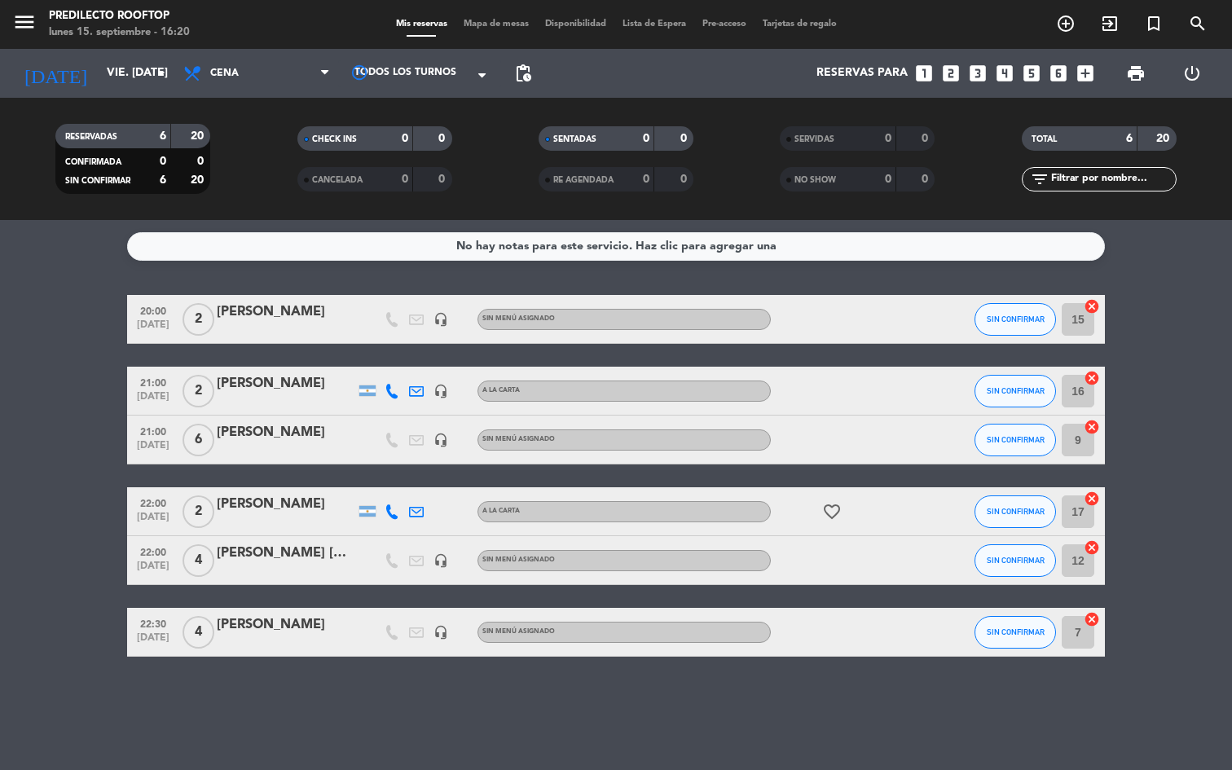
click at [286, 381] on div "Juan Pablo demonte" at bounding box center [286, 383] width 139 height 21
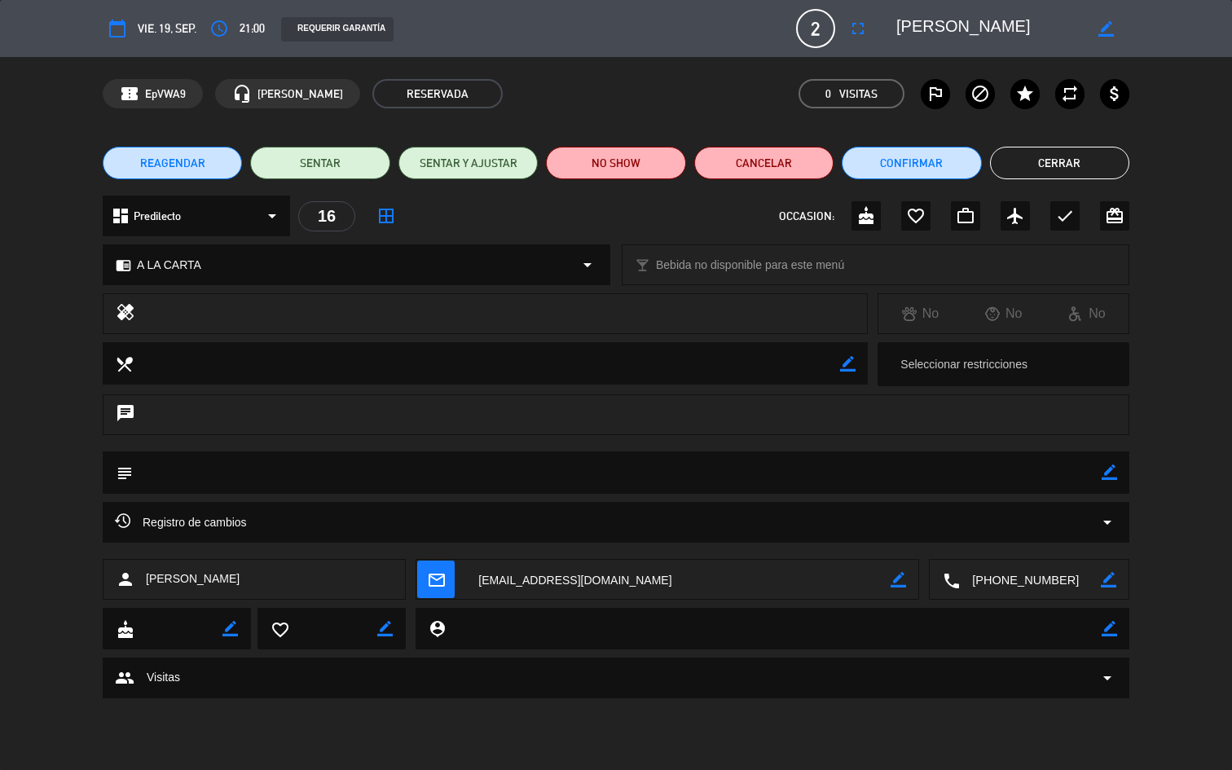
click at [1106, 29] on icon "border_color" at bounding box center [1106, 28] width 15 height 15
click at [992, 30] on textarea at bounding box center [990, 28] width 187 height 29
type textarea "Juan Pablo Demonte"
click at [1109, 25] on icon at bounding box center [1106, 28] width 15 height 15
click at [1098, 157] on button "Cerrar" at bounding box center [1059, 163] width 139 height 33
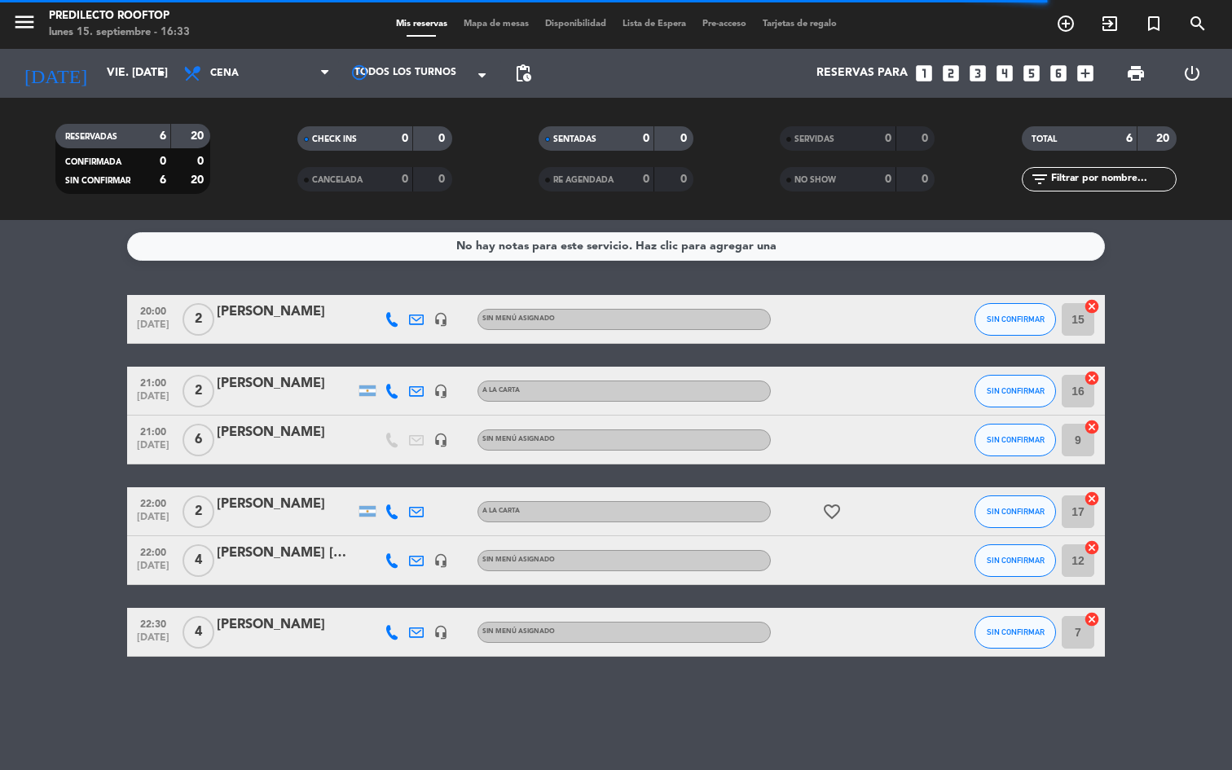
click at [1169, 374] on bookings-row "20:00 sep. 19 2 maria B headset_mic Sin menú asignado SIN CONFIRMAR 15 cancel 2…" at bounding box center [616, 476] width 1232 height 362
